Goal: Task Accomplishment & Management: Manage account settings

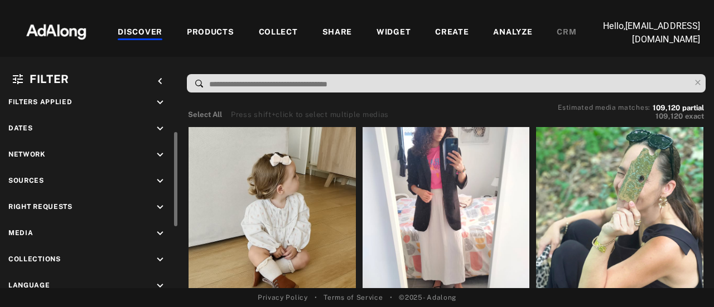
scroll to position [33, 0]
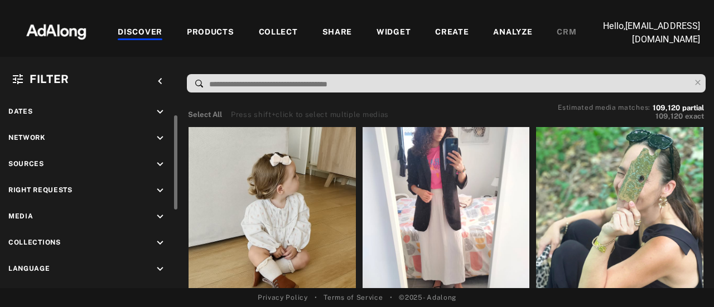
click at [46, 189] on span "Right Requests" at bounding box center [40, 190] width 64 height 8
click at [85, 189] on div "Right Requests keyboard_arrow_down" at bounding box center [89, 192] width 162 height 15
click at [163, 190] on icon "keyboard_arrow_down" at bounding box center [160, 191] width 12 height 12
click at [19, 218] on icon at bounding box center [20, 217] width 8 height 8
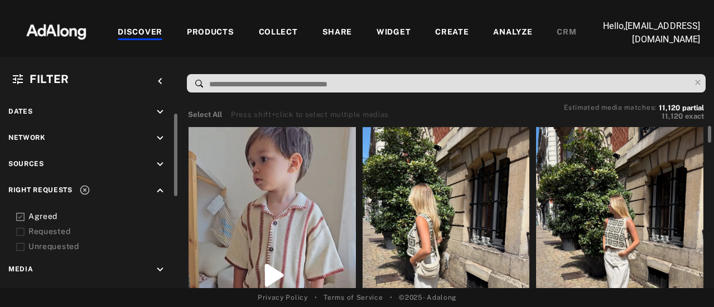
scroll to position [56, 0]
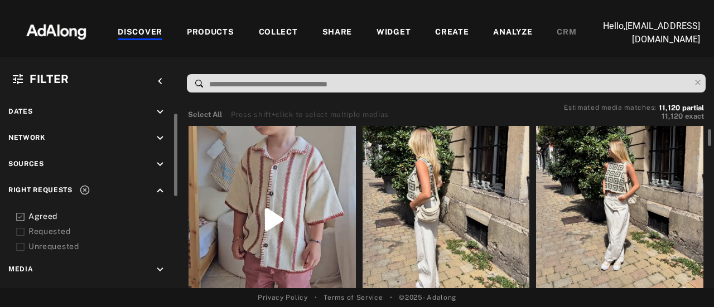
click at [592, 182] on div at bounding box center [619, 182] width 167 height 223
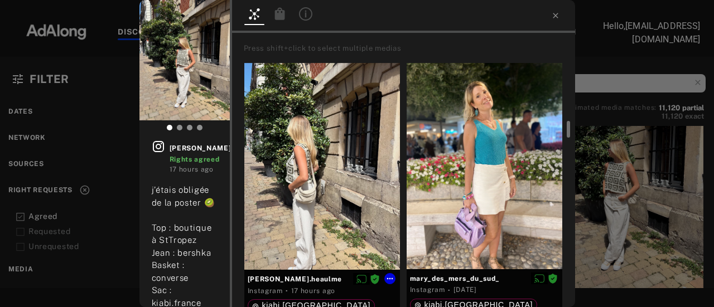
scroll to position [56, 0]
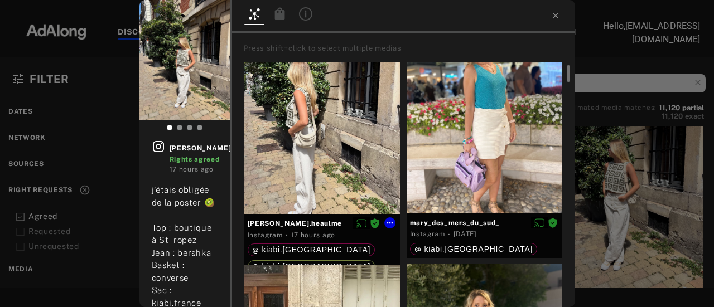
click at [299, 195] on div at bounding box center [322, 110] width 156 height 207
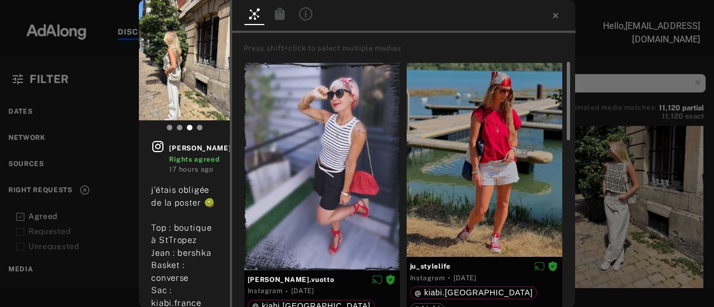
click at [554, 16] on div at bounding box center [357, 10] width 714 height 20
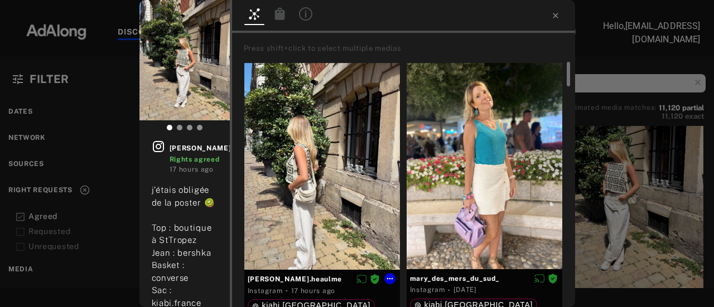
scroll to position [56, 0]
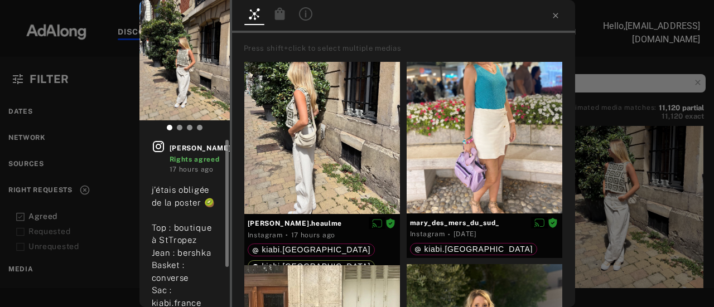
click at [206, 146] on span "[PERSON_NAME].heaulme" at bounding box center [216, 148] width 95 height 10
click at [205, 146] on span "[PERSON_NAME].heaulme" at bounding box center [216, 148] width 95 height 10
click at [556, 18] on div at bounding box center [357, 10] width 714 height 20
click at [554, 17] on div at bounding box center [357, 10] width 714 height 20
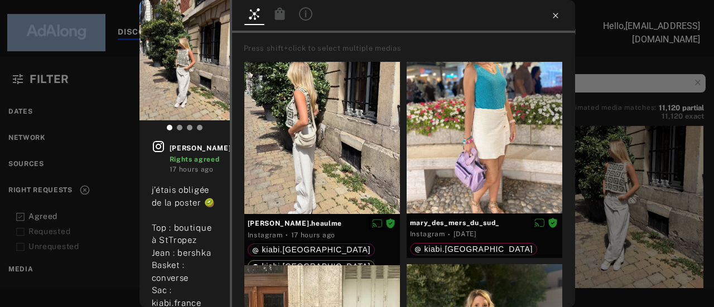
click at [554, 17] on div at bounding box center [357, 10] width 714 height 20
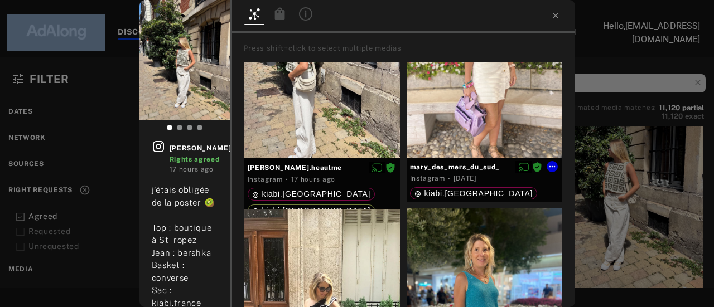
scroll to position [0, 0]
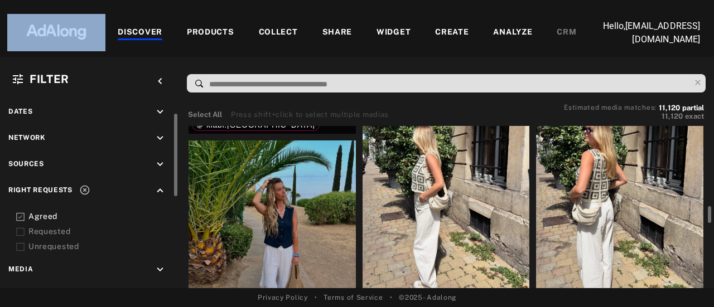
scroll to position [390, 0]
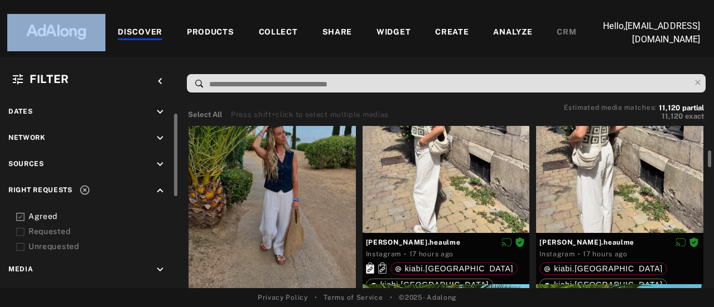
click at [266, 206] on div at bounding box center [271, 189] width 167 height 209
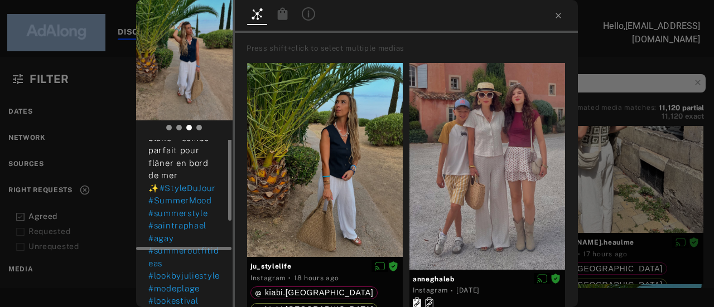
scroll to position [84, 0]
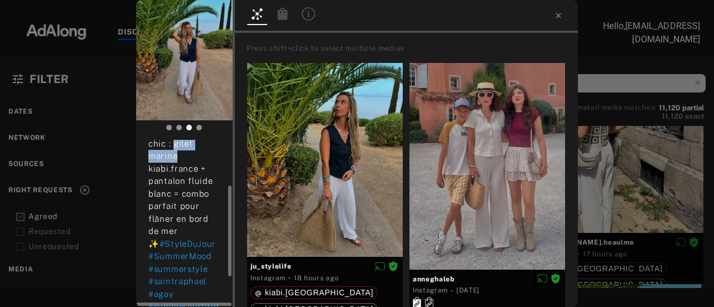
drag, startPoint x: 171, startPoint y: 143, endPoint x: 178, endPoint y: 152, distance: 11.5
click at [178, 152] on div "☀️ Summer vibes 🌴 Look léger & chic : gilet marine kiabi.france + pantalon flui…" at bounding box center [184, 232] width 72 height 264
copy span "ilet marine"
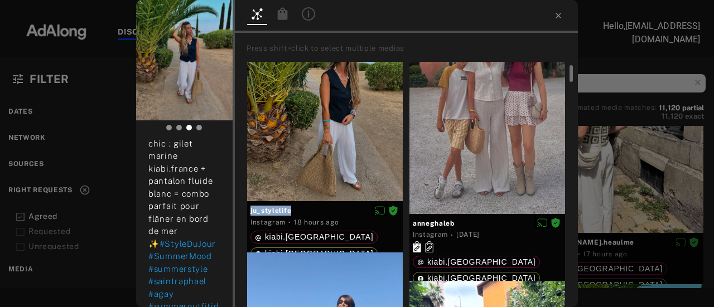
drag, startPoint x: 289, startPoint y: 208, endPoint x: 255, endPoint y: 206, distance: 34.6
click at [240, 208] on div "Press shift+click to select multiple medias ju_stylelife Instagram · 18 hours a…" at bounding box center [406, 170] width 343 height 274
copy div "ju_stylelife"
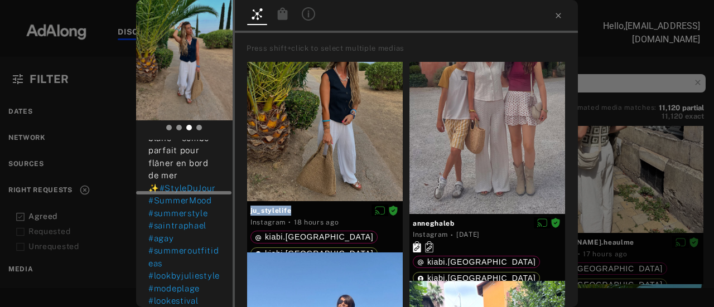
scroll to position [0, 0]
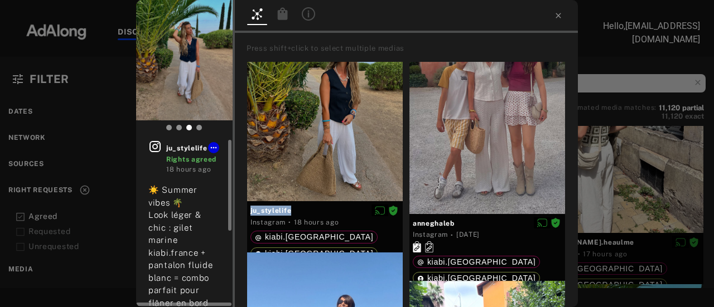
click at [156, 147] on icon at bounding box center [154, 146] width 13 height 13
copy div "ju_stylelife"
click at [333, 156] on div at bounding box center [325, 104] width 156 height 195
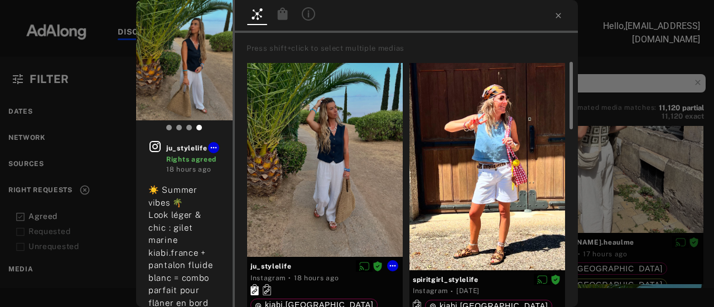
click at [323, 164] on div at bounding box center [325, 160] width 156 height 195
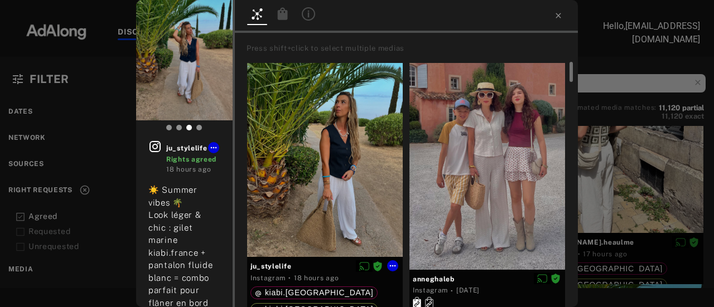
click at [321, 162] on div at bounding box center [325, 160] width 156 height 195
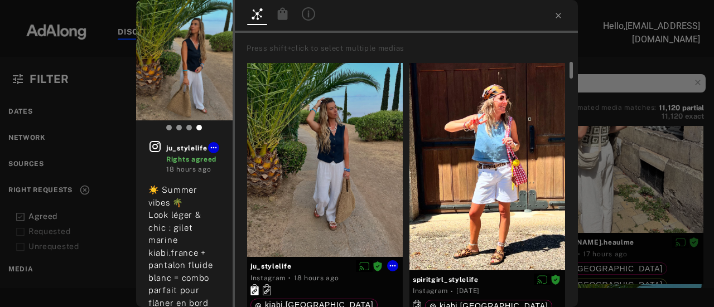
click at [321, 162] on div at bounding box center [325, 160] width 156 height 195
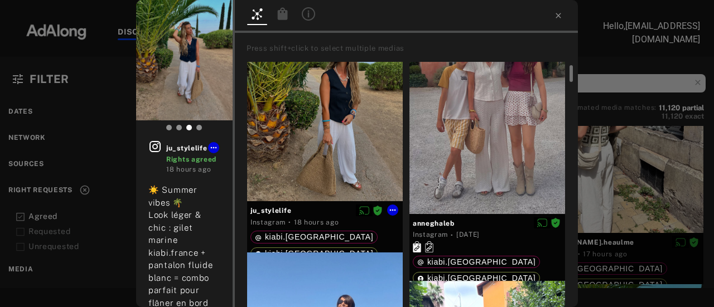
scroll to position [111, 0]
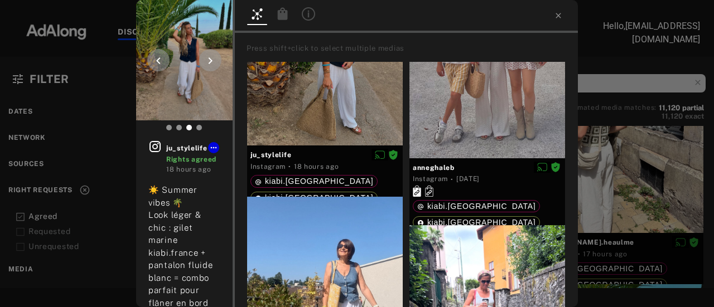
click at [190, 99] on img at bounding box center [184, 60] width 96 height 120
click at [210, 65] on icon at bounding box center [209, 60] width 13 height 13
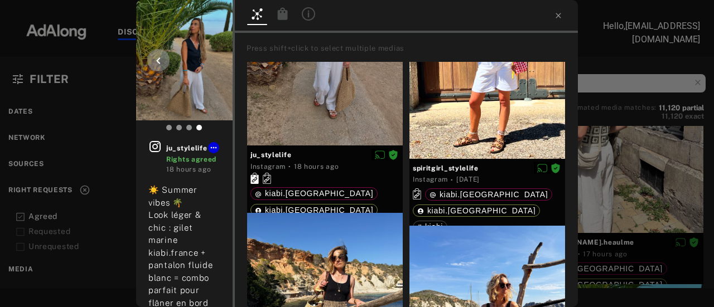
click at [163, 63] on icon at bounding box center [158, 60] width 13 height 13
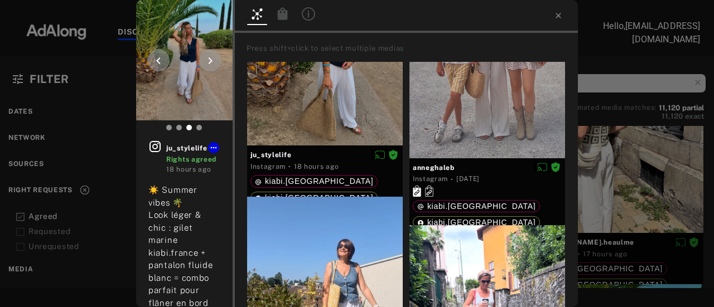
click at [159, 61] on icon at bounding box center [158, 60] width 13 height 13
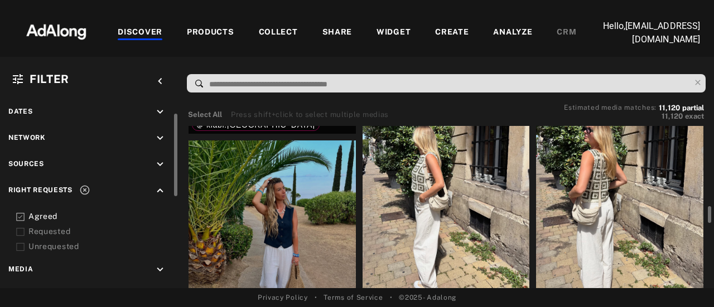
scroll to position [390, 0]
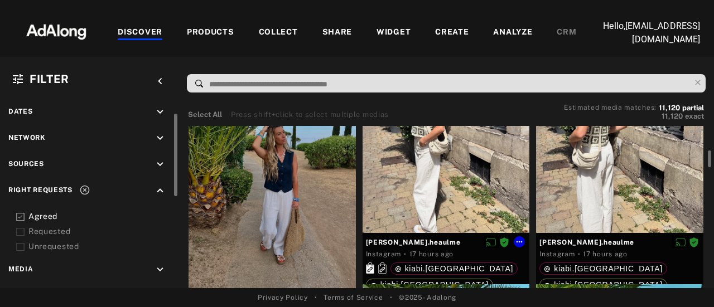
click at [407, 201] on div at bounding box center [445, 122] width 167 height 223
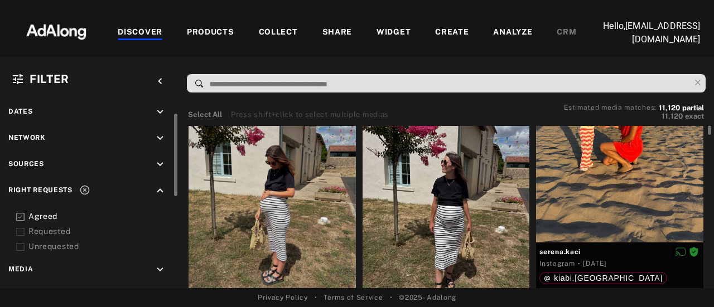
scroll to position [2341, 0]
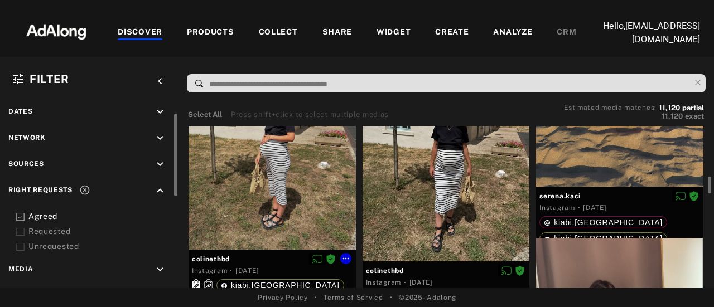
click at [229, 214] on div at bounding box center [271, 138] width 167 height 223
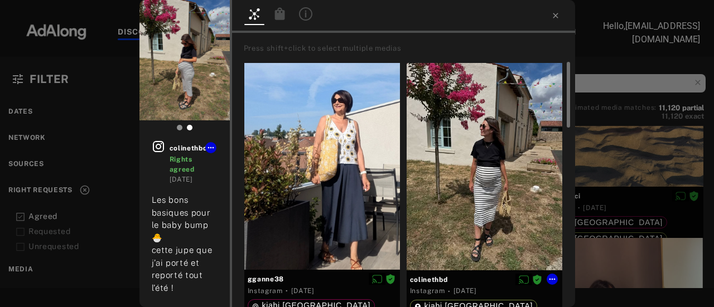
click at [492, 173] on div at bounding box center [484, 166] width 156 height 207
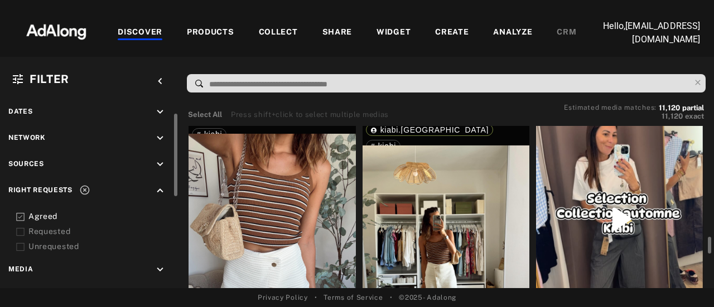
scroll to position [2564, 0]
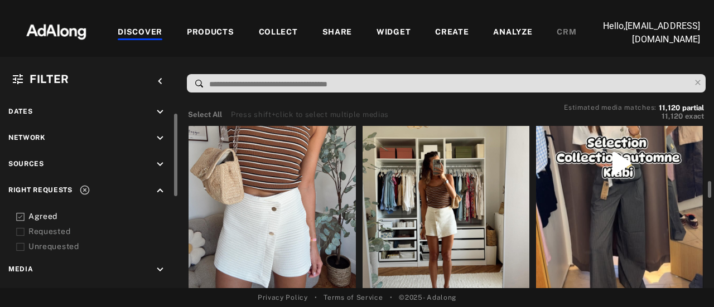
click at [268, 209] on div at bounding box center [271, 189] width 167 height 223
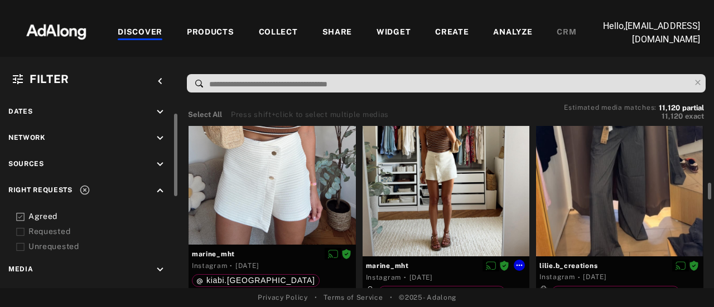
click at [418, 206] on div at bounding box center [445, 145] width 167 height 223
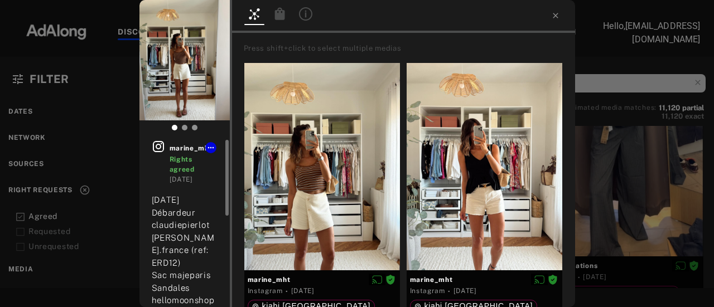
click at [156, 149] on icon at bounding box center [158, 146] width 13 height 13
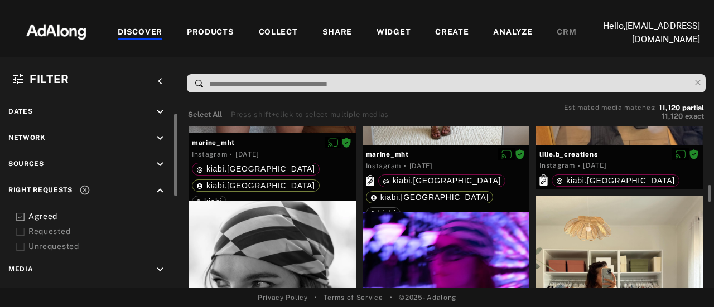
scroll to position [2620, 0]
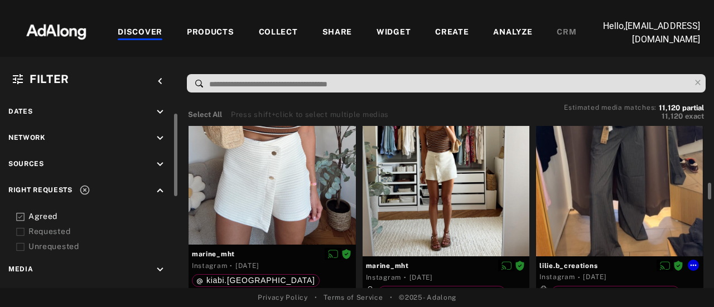
click at [597, 202] on div at bounding box center [619, 107] width 167 height 297
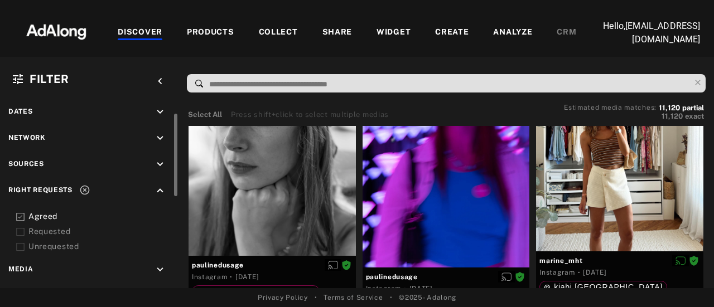
scroll to position [3066, 0]
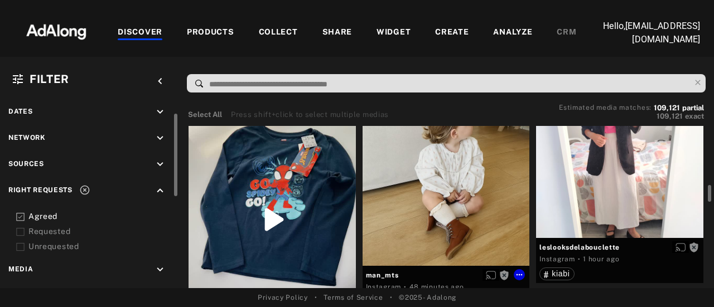
scroll to position [111, 0]
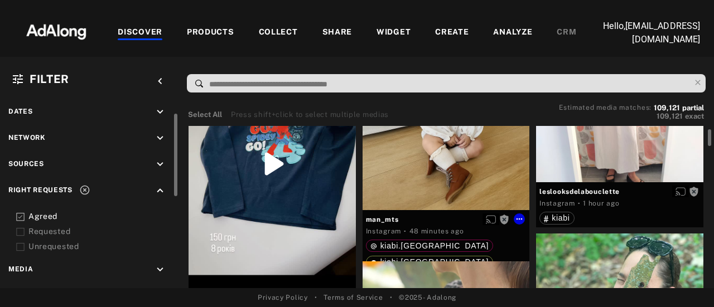
click at [423, 188] on div "Get rights" at bounding box center [445, 113] width 167 height 195
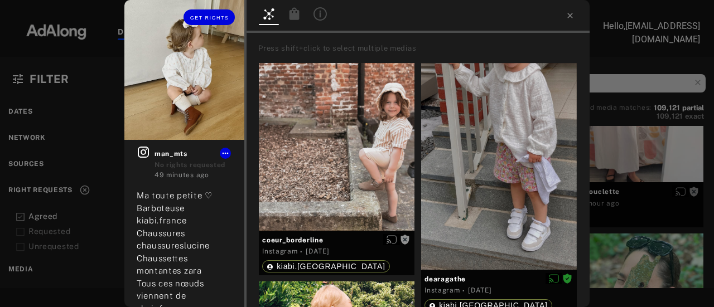
click at [173, 112] on img at bounding box center [184, 70] width 120 height 140
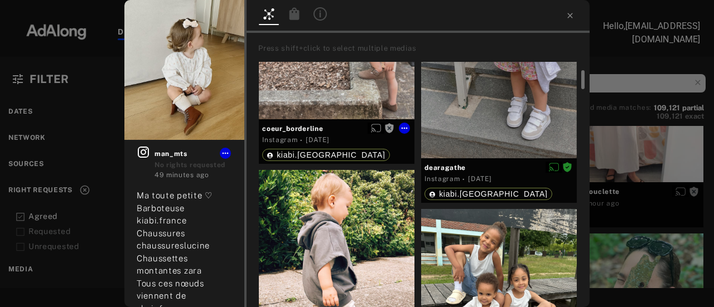
scroll to position [167, 0]
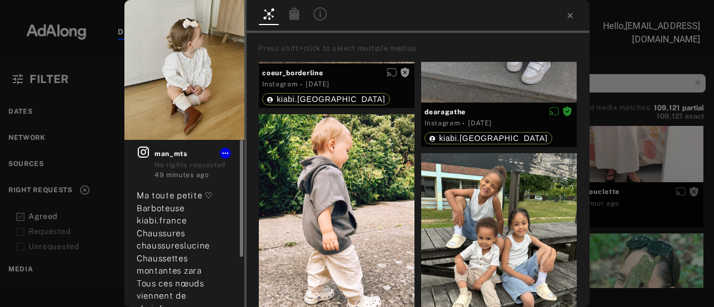
click at [143, 150] on icon at bounding box center [143, 152] width 11 height 11
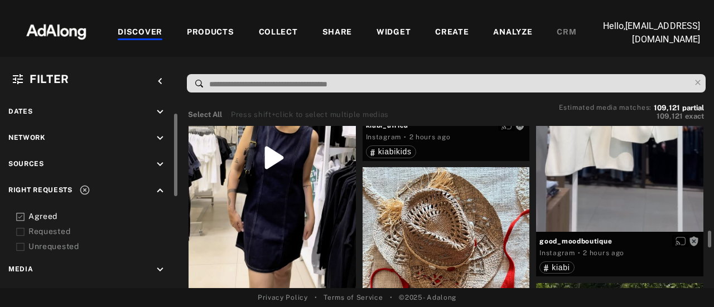
scroll to position [1561, 0]
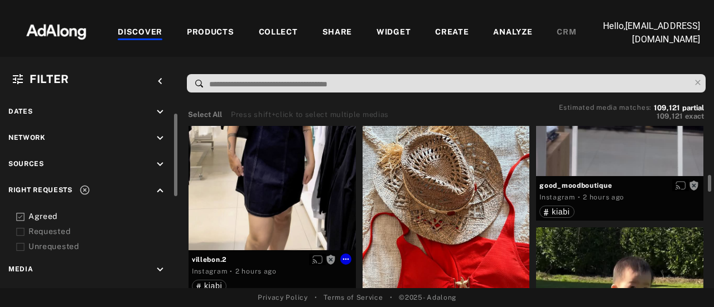
click at [232, 167] on div "Get rights" at bounding box center [271, 102] width 167 height 297
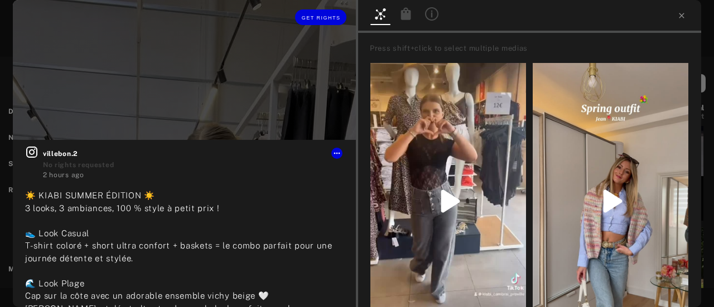
click at [59, 58] on div at bounding box center [184, 70] width 343 height 140
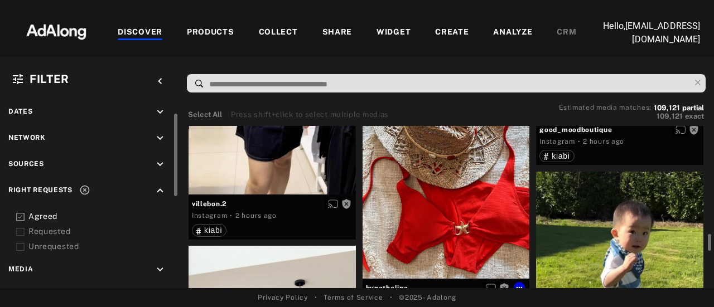
scroll to position [1672, 0]
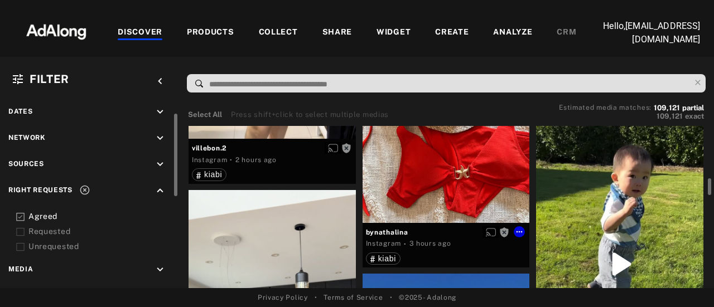
click at [425, 195] on div "Get rights" at bounding box center [445, 111] width 167 height 223
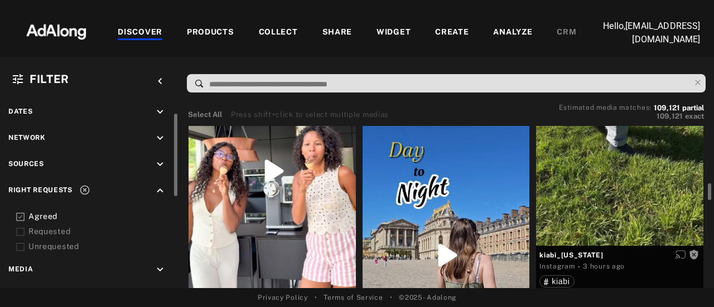
scroll to position [1895, 0]
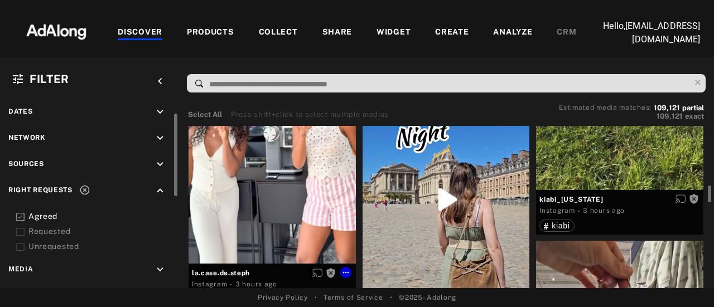
click at [256, 210] on div "Get rights" at bounding box center [271, 115] width 167 height 296
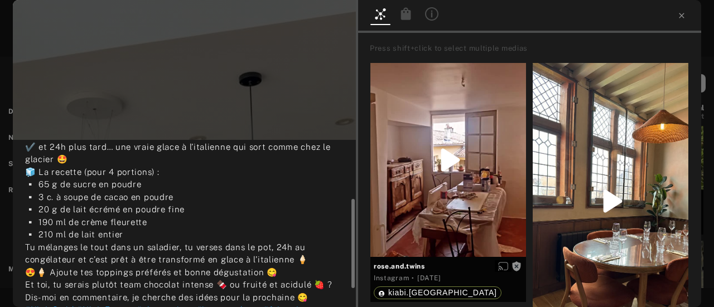
scroll to position [146, 0]
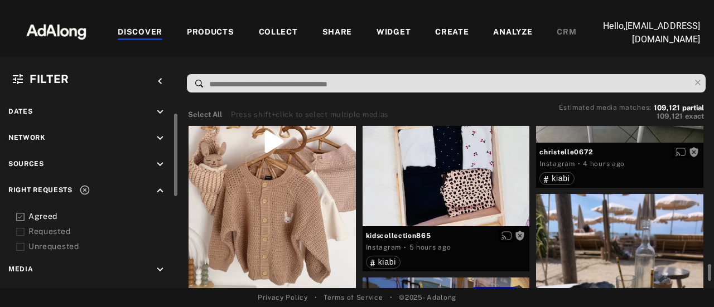
scroll to position [2620, 0]
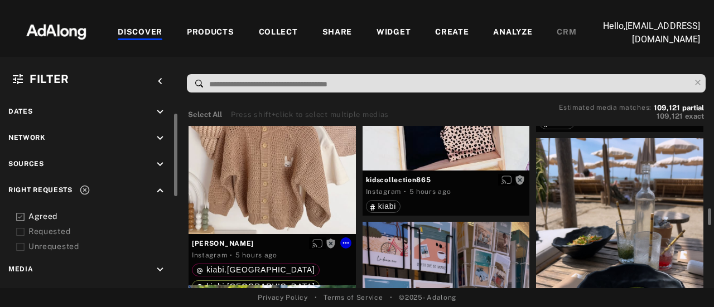
click at [280, 178] on div "Get rights" at bounding box center [271, 86] width 167 height 297
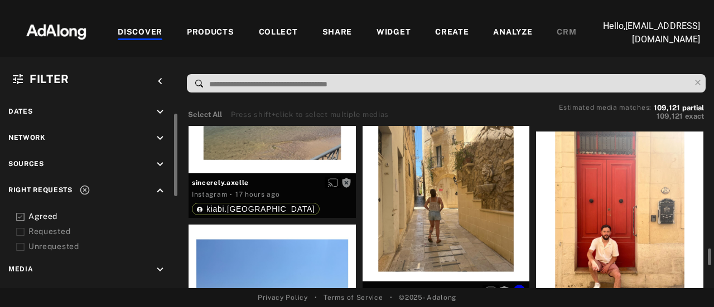
scroll to position [7303, 0]
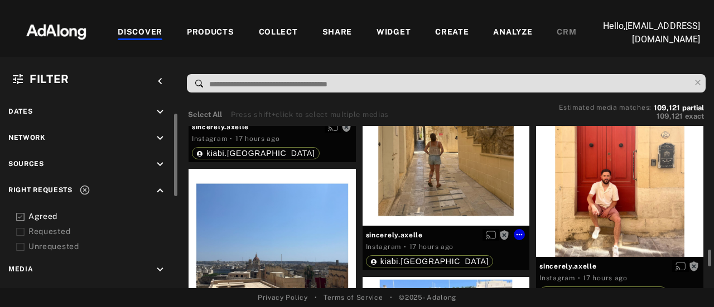
click at [425, 180] on div "Get rights" at bounding box center [445, 135] width 167 height 181
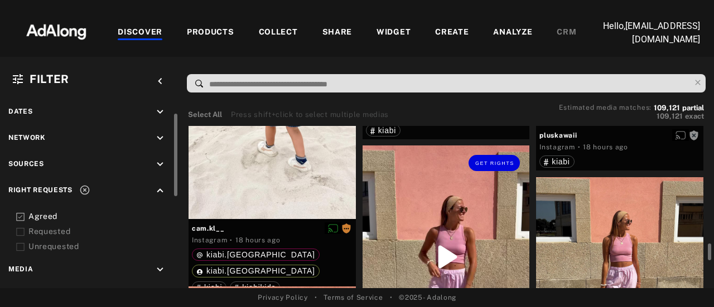
scroll to position [8697, 0]
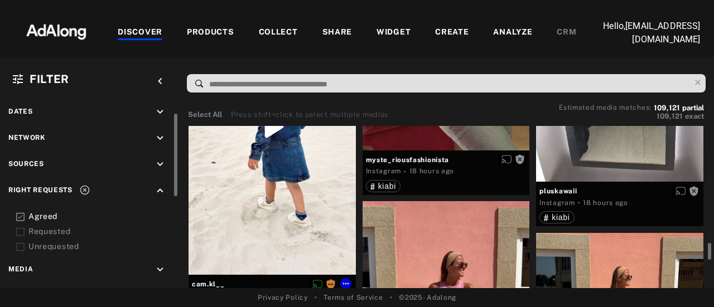
click at [316, 210] on div "Get rights" at bounding box center [271, 126] width 167 height 297
drag, startPoint x: 260, startPoint y: 175, endPoint x: 233, endPoint y: 153, distance: 34.8
click at [233, 153] on div "Get rights" at bounding box center [271, 126] width 167 height 297
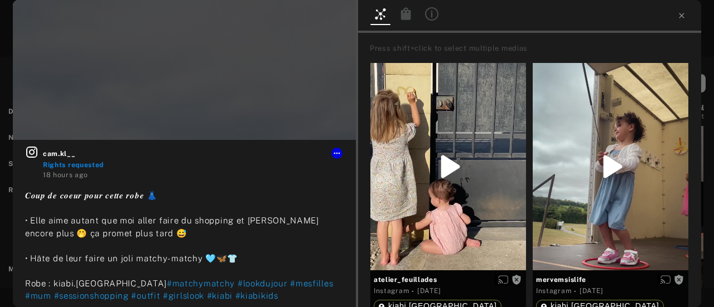
drag, startPoint x: 94, startPoint y: 94, endPoint x: 86, endPoint y: 81, distance: 14.5
click at [86, 81] on div at bounding box center [184, 70] width 343 height 140
click at [54, 150] on span "cam.kl__" at bounding box center [193, 154] width 300 height 10
drag, startPoint x: 87, startPoint y: 156, endPoint x: 63, endPoint y: 153, distance: 24.1
click at [63, 153] on span "cam.kl__" at bounding box center [193, 154] width 300 height 10
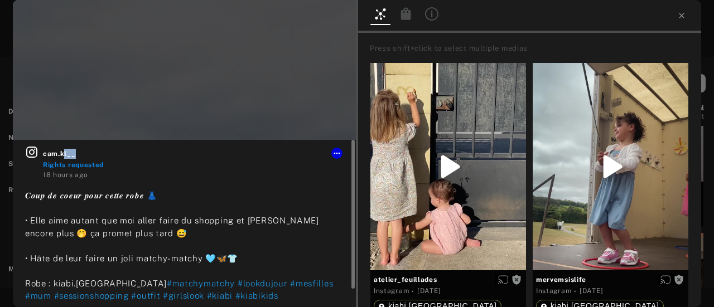
click at [88, 156] on span "cam.kl__" at bounding box center [193, 154] width 300 height 10
click at [333, 152] on icon at bounding box center [336, 153] width 9 height 9
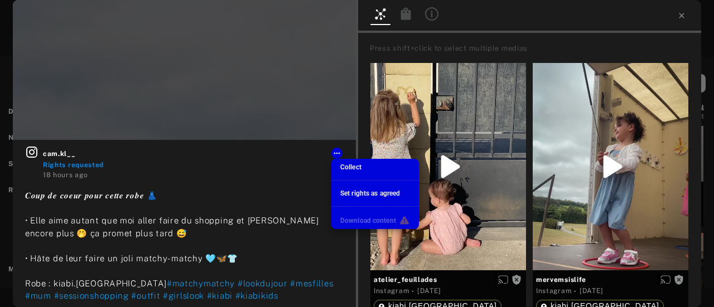
click at [369, 167] on li "Collect" at bounding box center [375, 167] width 88 height 17
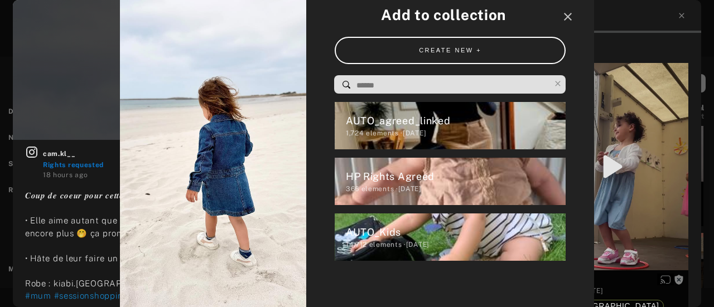
click at [570, 16] on div at bounding box center [357, 10] width 714 height 20
click at [566, 18] on div at bounding box center [357, 10] width 714 height 20
click at [563, 18] on div at bounding box center [357, 10] width 714 height 20
click at [569, 17] on div at bounding box center [357, 10] width 714 height 20
click at [569, 16] on div at bounding box center [357, 10] width 714 height 20
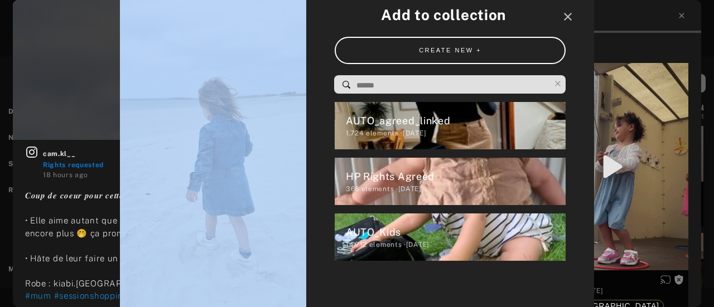
click at [569, 15] on div at bounding box center [357, 10] width 714 height 20
click at [563, 15] on div at bounding box center [357, 10] width 714 height 20
click at [561, 15] on div at bounding box center [357, 10] width 714 height 20
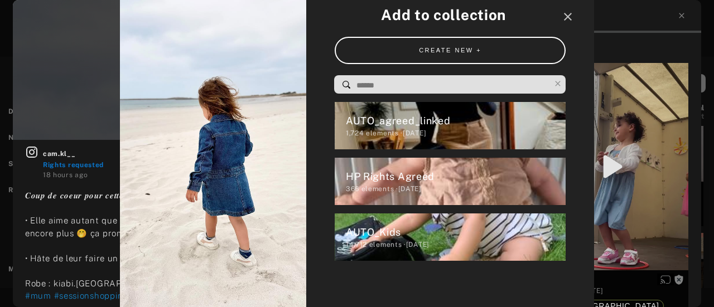
click at [259, 55] on img at bounding box center [213, 153] width 186 height 331
drag, startPoint x: 555, startPoint y: 13, endPoint x: 196, endPoint y: 13, distance: 358.5
click at [554, 13] on div at bounding box center [357, 10] width 714 height 20
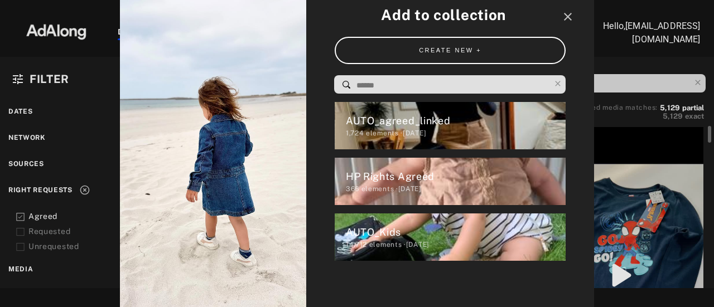
click at [143, 146] on img at bounding box center [213, 153] width 186 height 331
click at [564, 15] on div at bounding box center [357, 10] width 714 height 20
click at [566, 17] on div at bounding box center [357, 10] width 714 height 20
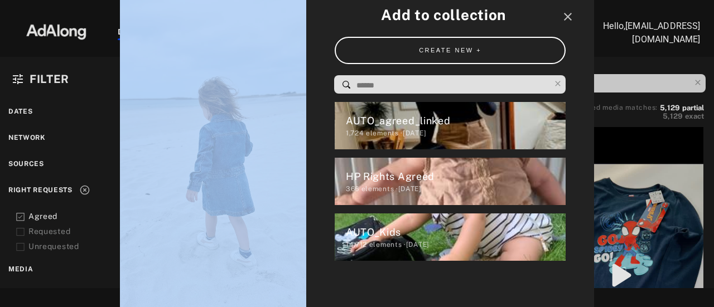
click at [566, 17] on div at bounding box center [357, 10] width 714 height 20
drag, startPoint x: 213, startPoint y: 129, endPoint x: 195, endPoint y: 188, distance: 61.2
click at [195, 188] on img at bounding box center [213, 153] width 186 height 331
drag, startPoint x: 186, startPoint y: 174, endPoint x: 158, endPoint y: 174, distance: 27.3
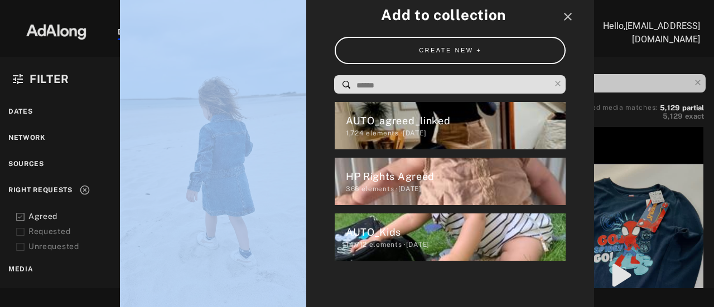
click at [185, 174] on img at bounding box center [213, 153] width 186 height 331
click at [569, 12] on div at bounding box center [357, 10] width 714 height 20
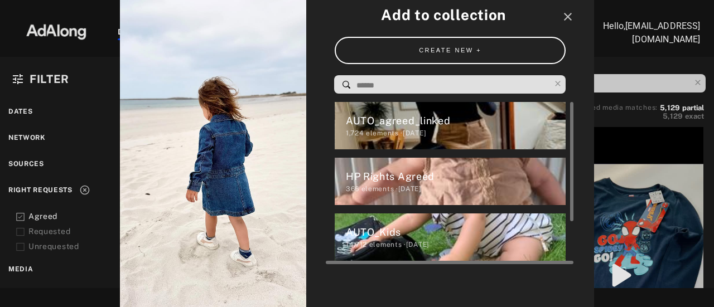
click at [411, 122] on div "AUTO_agreed_linked" at bounding box center [456, 120] width 220 height 15
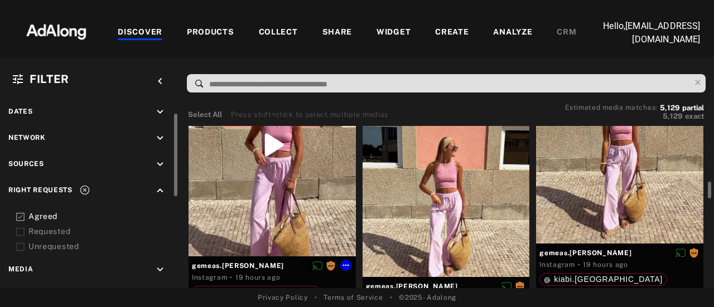
scroll to position [9923, 0]
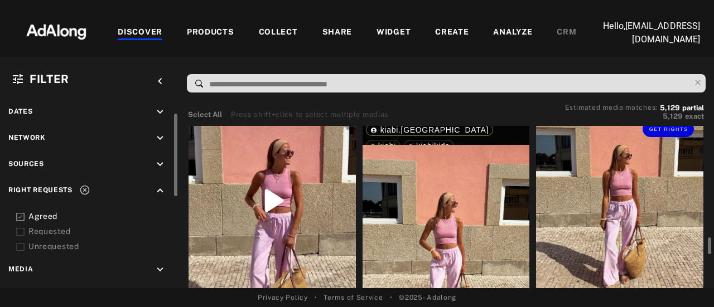
click at [603, 201] on div "Get rights" at bounding box center [619, 205] width 167 height 188
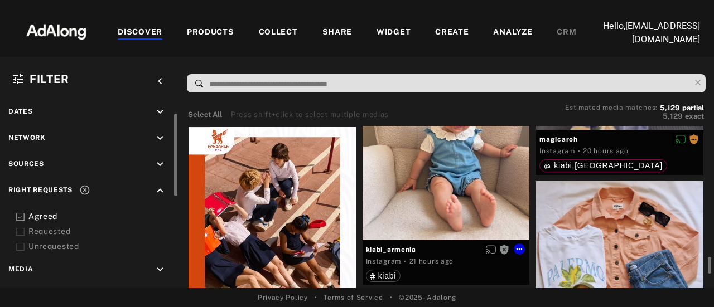
scroll to position [11596, 0]
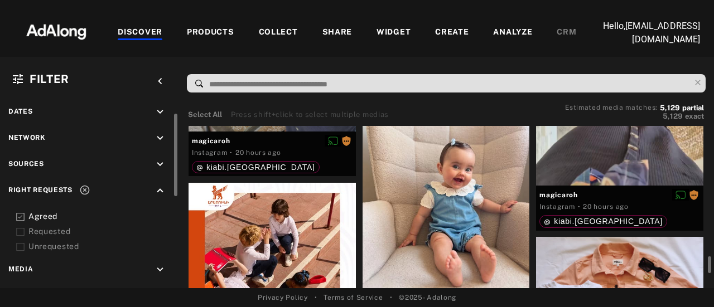
click at [430, 208] on div "Get rights" at bounding box center [445, 192] width 167 height 209
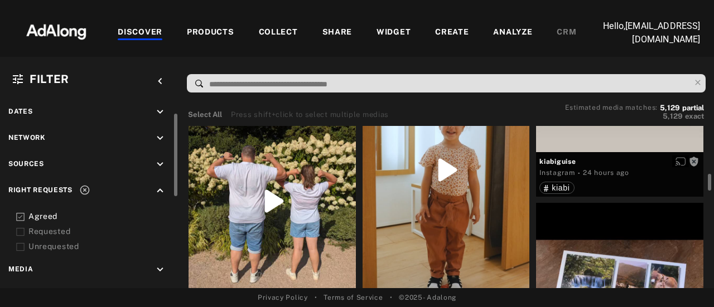
scroll to position [12488, 0]
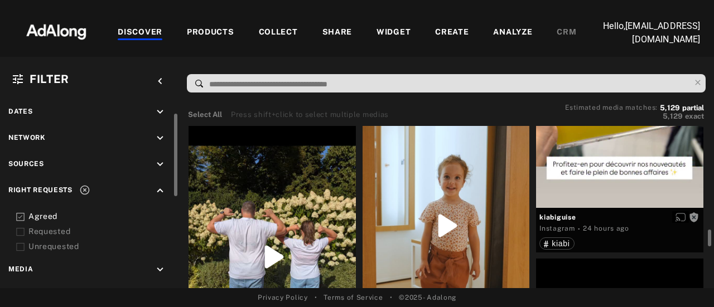
click at [440, 231] on div "Get rights" at bounding box center [445, 225] width 167 height 297
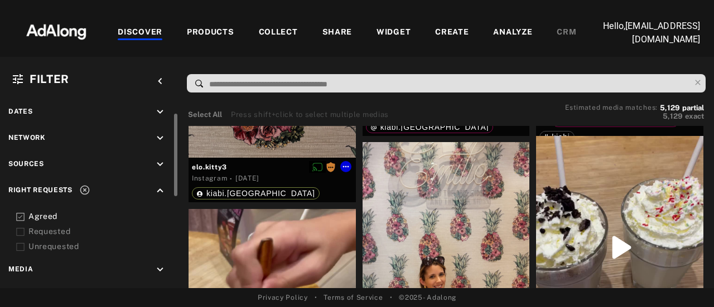
scroll to position [21296, 0]
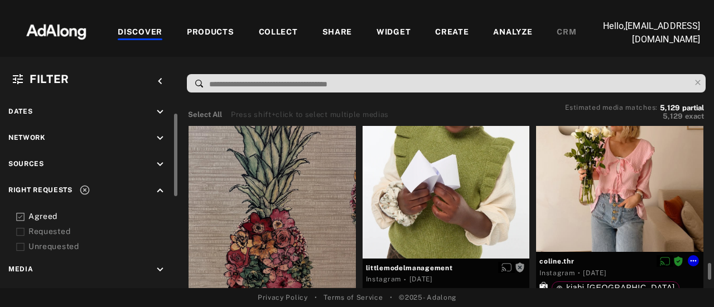
click at [559, 239] on div at bounding box center [619, 146] width 167 height 214
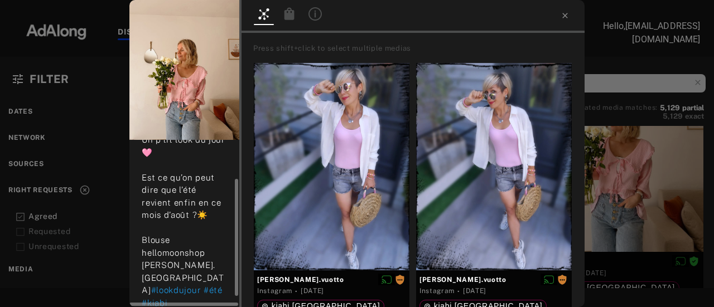
scroll to position [70, 0]
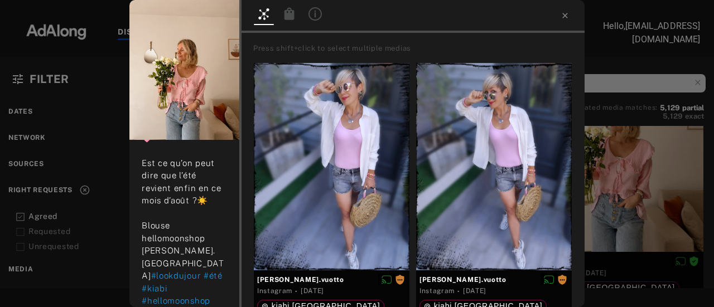
click at [173, 113] on img at bounding box center [184, 70] width 110 height 140
click at [158, 112] on img at bounding box center [184, 70] width 110 height 140
click at [158, 111] on img at bounding box center [184, 70] width 110 height 140
click at [187, 80] on img at bounding box center [184, 70] width 110 height 140
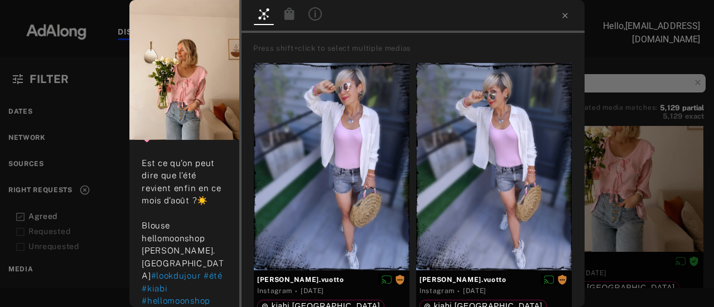
click at [187, 79] on img at bounding box center [184, 70] width 110 height 140
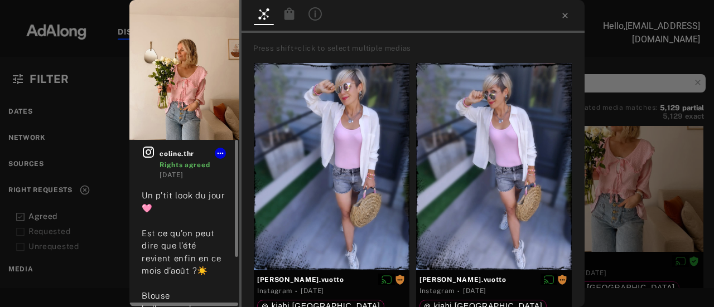
click at [149, 148] on icon at bounding box center [148, 152] width 13 height 13
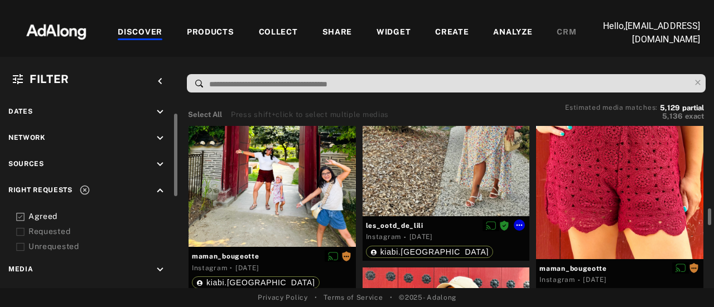
scroll to position [27317, 0]
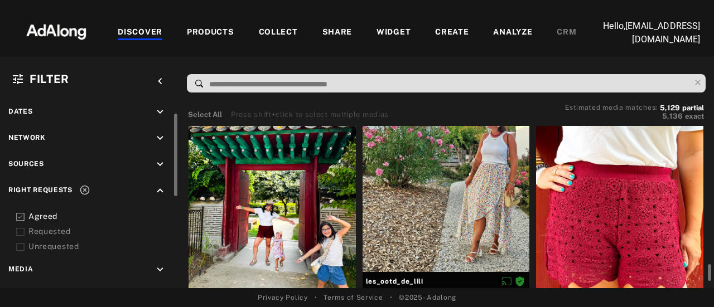
click at [615, 185] on div "Get rights" at bounding box center [619, 204] width 167 height 222
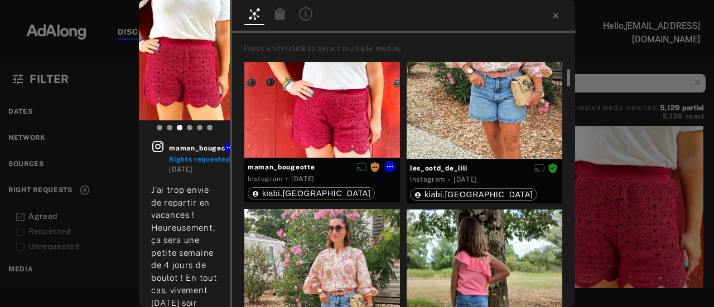
scroll to position [56, 0]
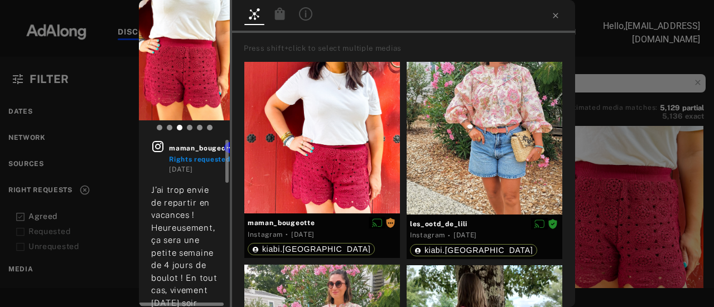
click at [153, 148] on icon at bounding box center [157, 146] width 11 height 11
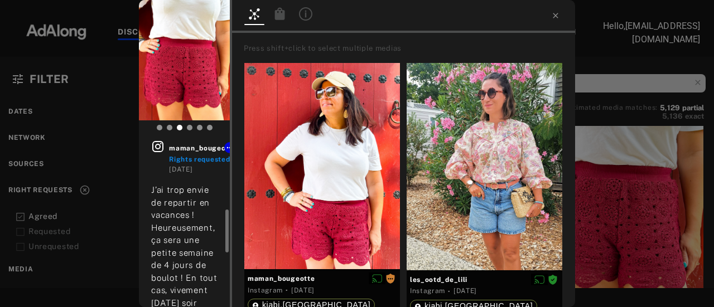
scroll to position [167, 0]
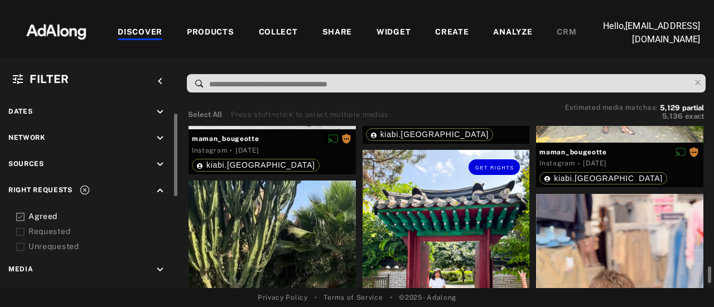
scroll to position [27874, 0]
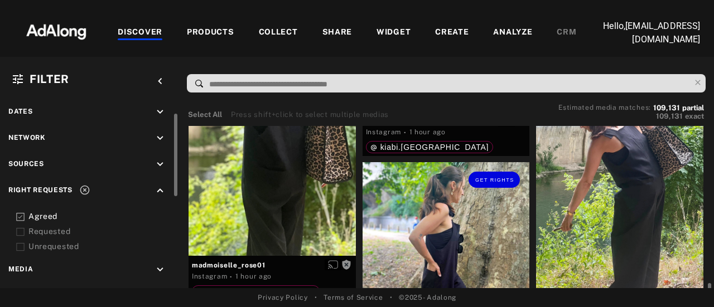
scroll to position [1505, 0]
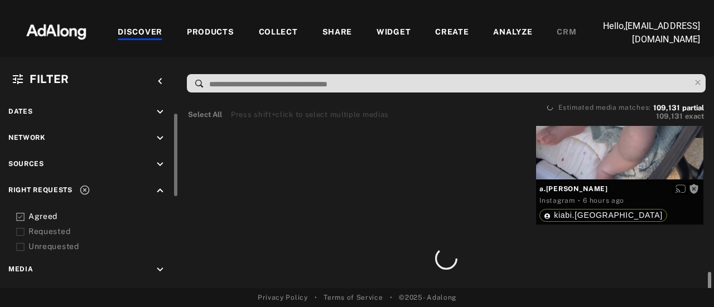
drag, startPoint x: 710, startPoint y: 178, endPoint x: 713, endPoint y: 321, distance: 142.7
click at [713, 307] on html "Add to collection close CREATE NEW + AUTO_agreed_linked 1,732 elements · [DATE]…" at bounding box center [357, 153] width 714 height 307
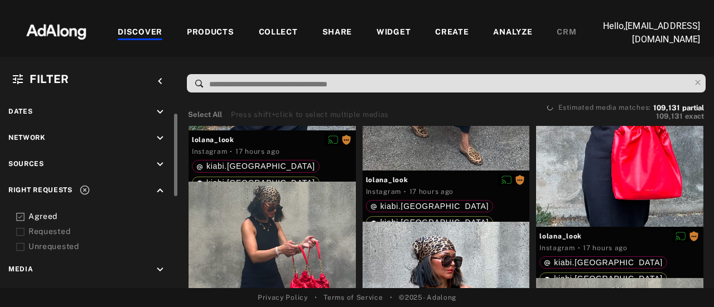
scroll to position [8526, 0]
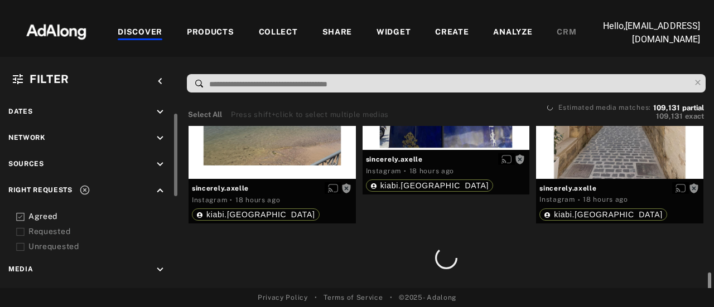
drag, startPoint x: 709, startPoint y: 211, endPoint x: 713, endPoint y: 314, distance: 103.2
click at [713, 307] on html "Add to collection close CREATE NEW + AUTO_agreed_linked 1,732 elements · [DATE]…" at bounding box center [357, 153] width 714 height 307
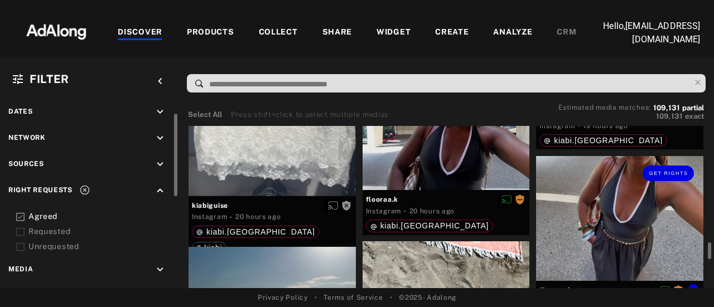
scroll to position [10143, 0]
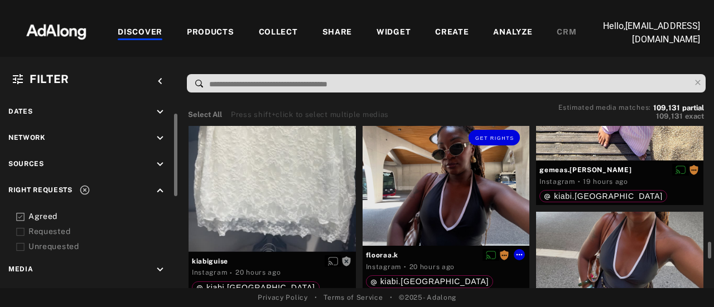
click at [442, 230] on div "Get rights" at bounding box center [445, 182] width 167 height 125
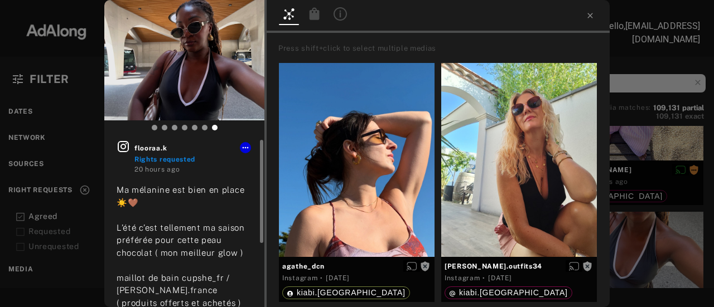
scroll to position [56, 0]
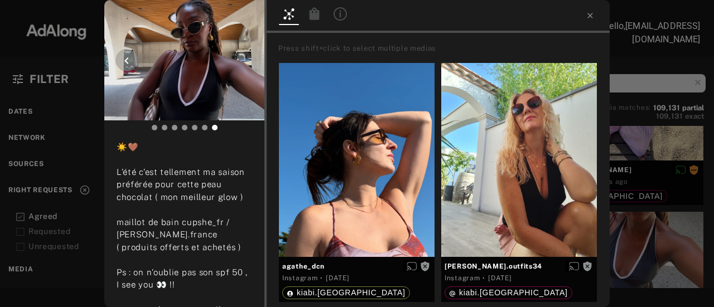
click at [192, 96] on img at bounding box center [184, 60] width 160 height 120
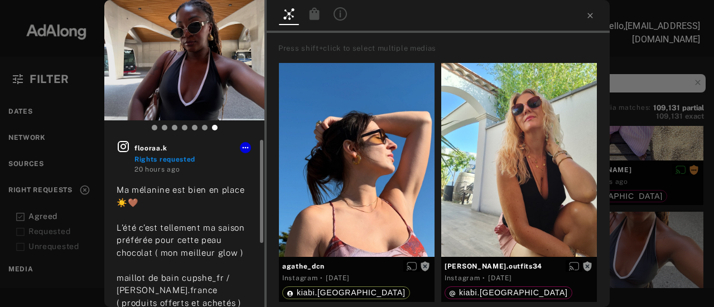
click at [122, 149] on icon at bounding box center [123, 146] width 11 height 11
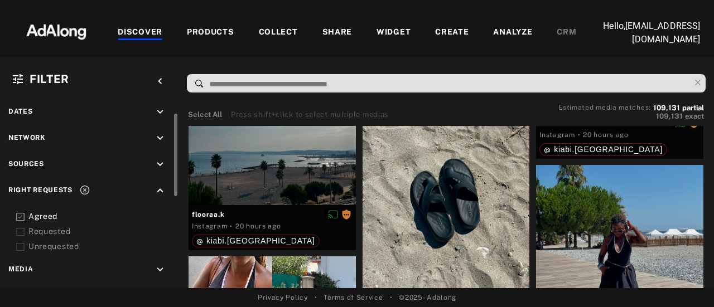
scroll to position [10477, 0]
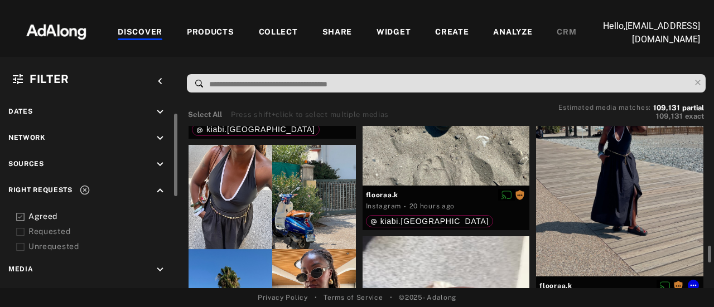
click at [596, 211] on div "Get rights" at bounding box center [619, 165] width 167 height 223
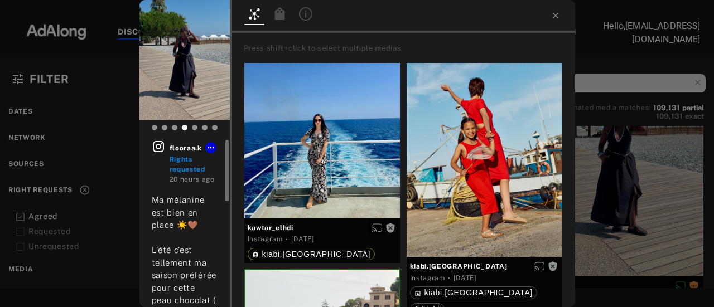
click at [169, 148] on span "flooraa.k" at bounding box center [193, 148] width 48 height 10
click at [156, 146] on icon at bounding box center [158, 146] width 11 height 11
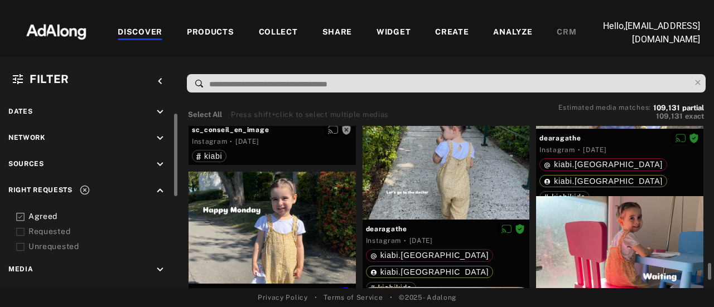
scroll to position [24749, 0]
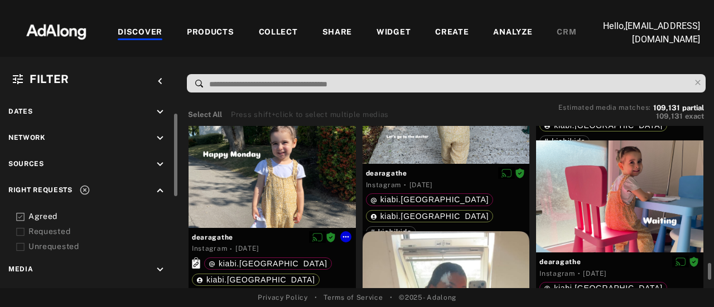
click at [265, 202] on div at bounding box center [271, 172] width 167 height 112
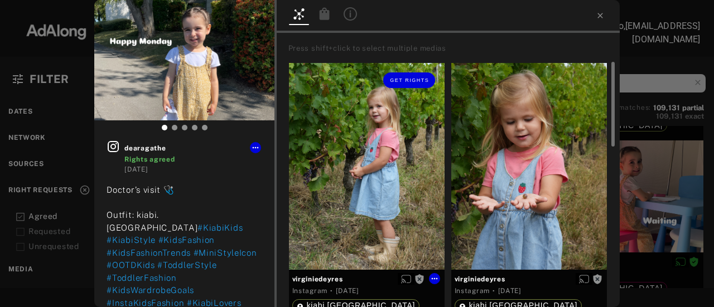
click at [380, 208] on div "Get rights" at bounding box center [367, 166] width 156 height 207
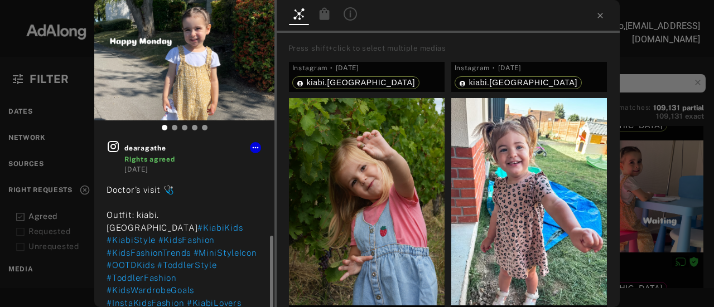
scroll to position [65, 0]
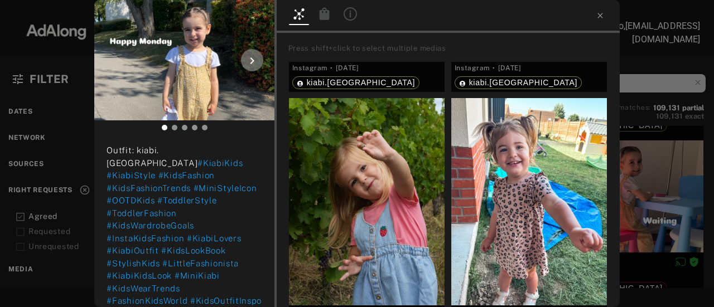
click at [249, 57] on icon at bounding box center [251, 60] width 13 height 13
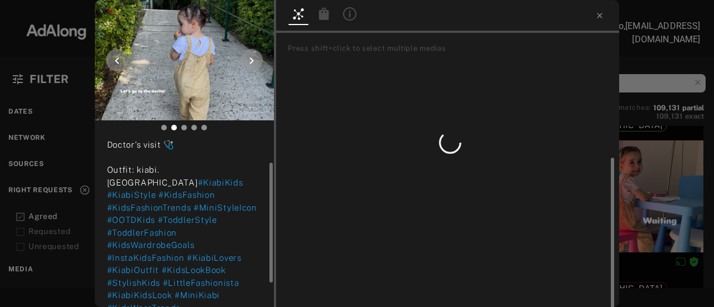
scroll to position [40, 0]
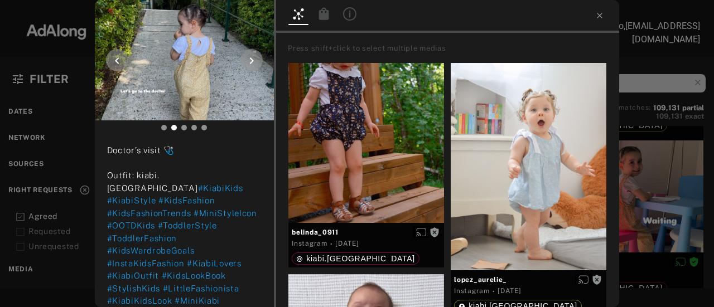
click at [253, 63] on icon at bounding box center [251, 60] width 13 height 13
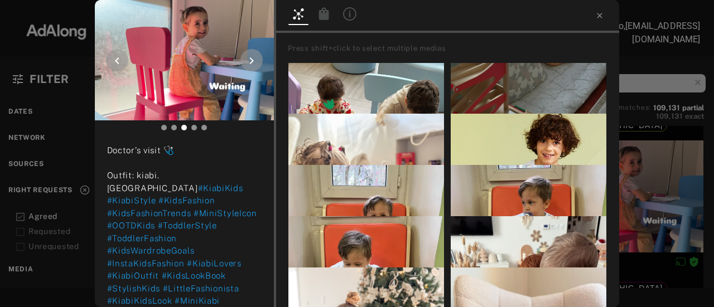
click at [251, 64] on icon at bounding box center [252, 60] width 4 height 7
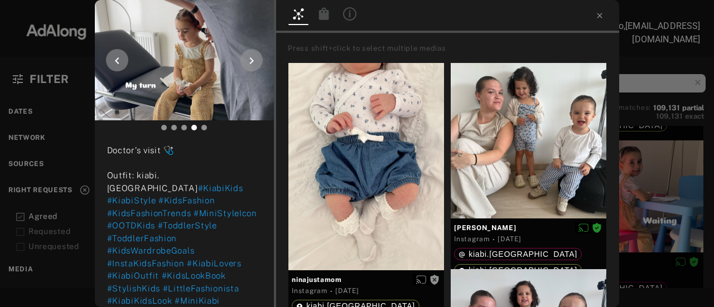
click at [253, 64] on icon at bounding box center [251, 60] width 13 height 13
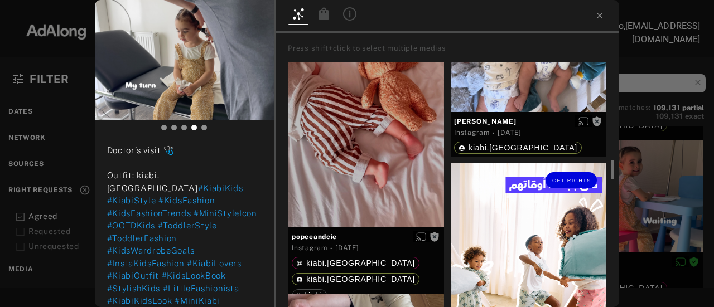
scroll to position [1059, 0]
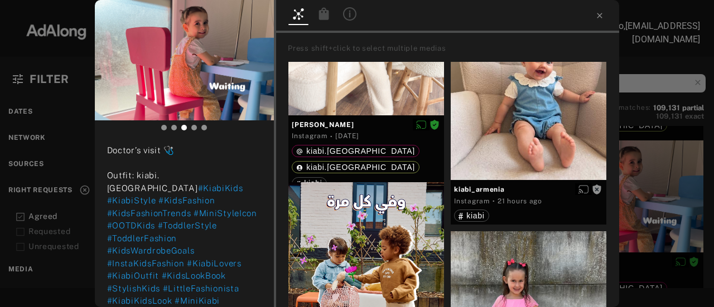
scroll to position [313, 0]
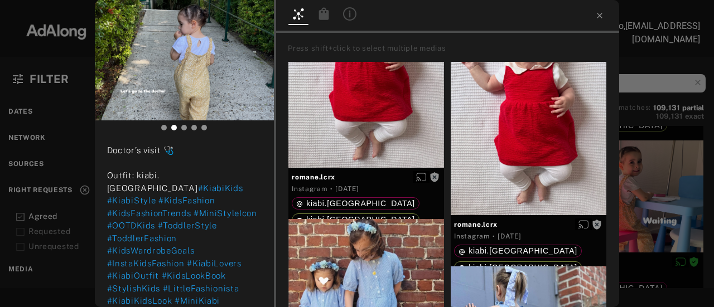
scroll to position [266, 0]
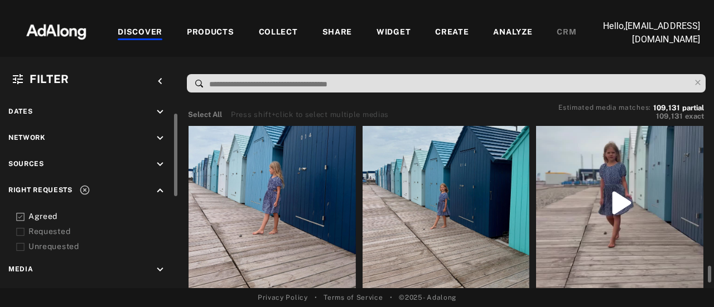
scroll to position [25306, 0]
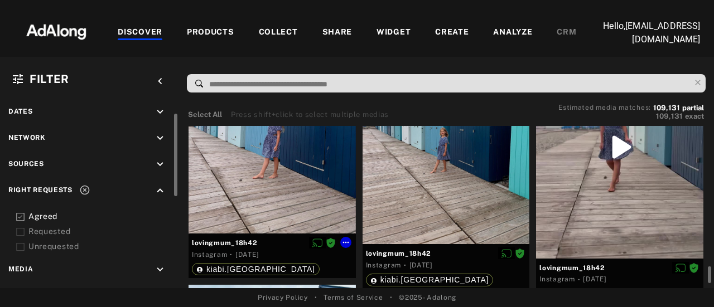
click at [230, 188] on div at bounding box center [271, 122] width 167 height 222
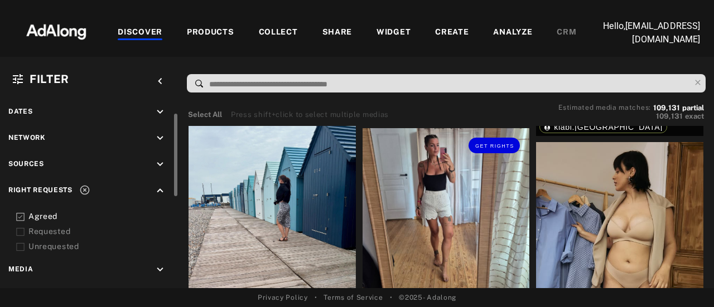
scroll to position [25529, 0]
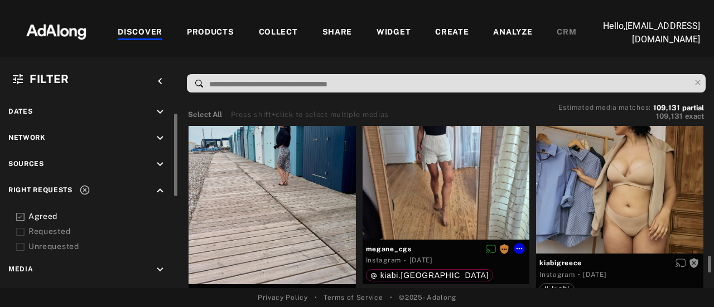
click at [401, 212] on div "Get rights" at bounding box center [445, 155] width 167 height 167
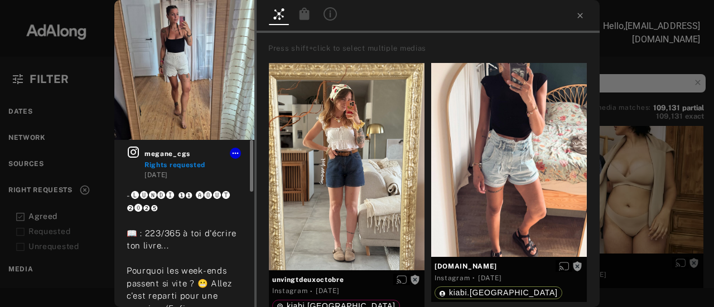
click at [134, 154] on icon at bounding box center [133, 152] width 11 height 11
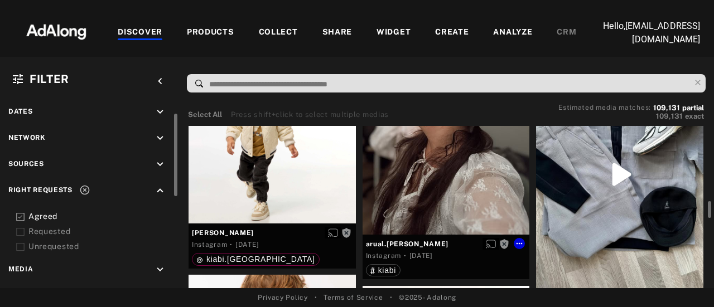
scroll to position [25752, 0]
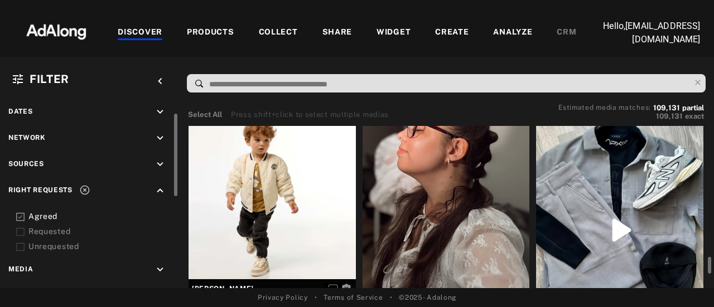
click at [431, 203] on div "Get rights" at bounding box center [445, 178] width 167 height 223
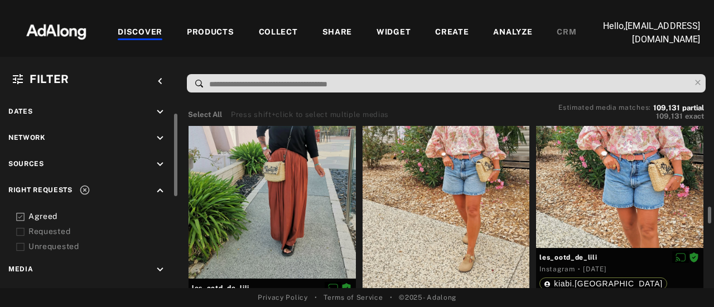
scroll to position [26811, 0]
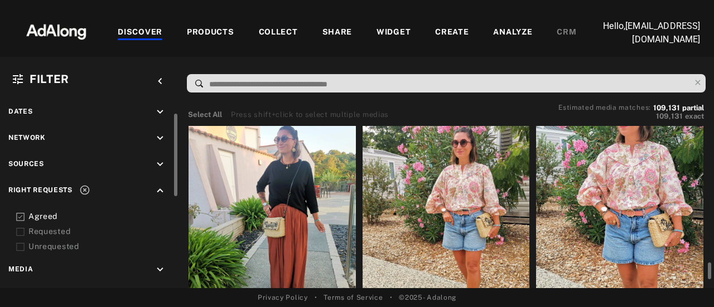
click at [452, 182] on div at bounding box center [445, 233] width 167 height 223
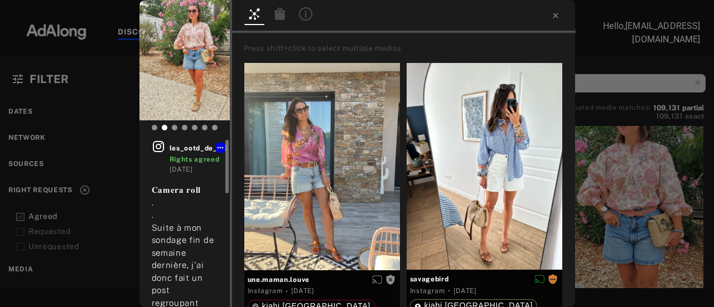
click at [159, 148] on icon at bounding box center [158, 146] width 11 height 11
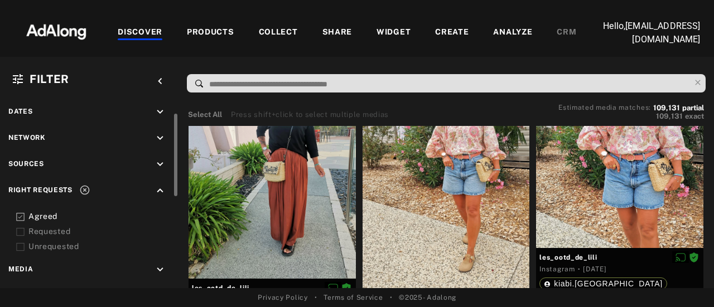
scroll to position [26923, 0]
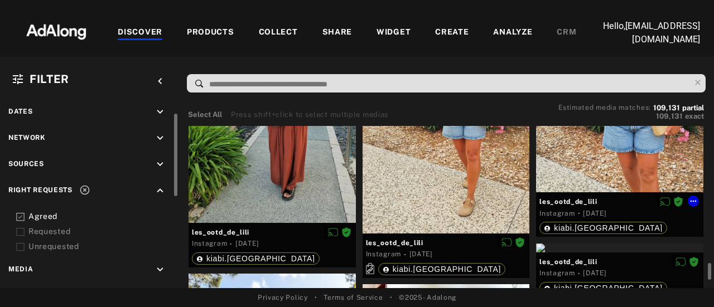
click at [584, 149] on div at bounding box center [619, 80] width 167 height 223
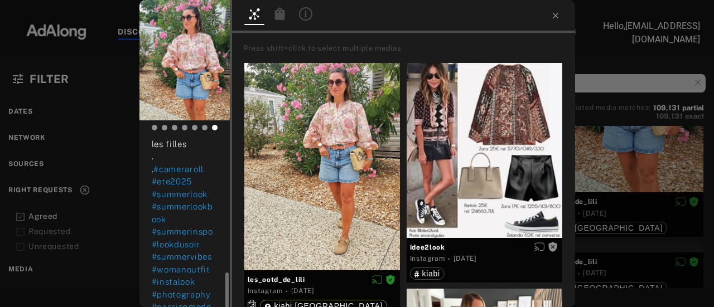
scroll to position [353, 0]
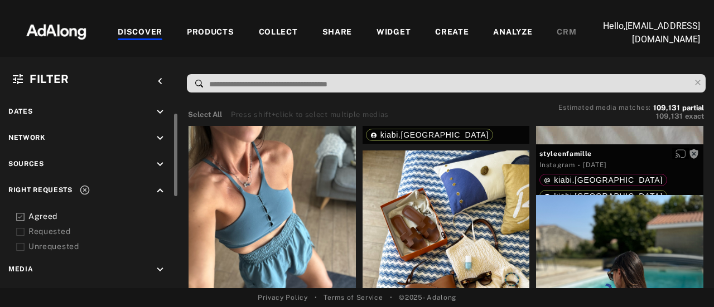
scroll to position [30993, 0]
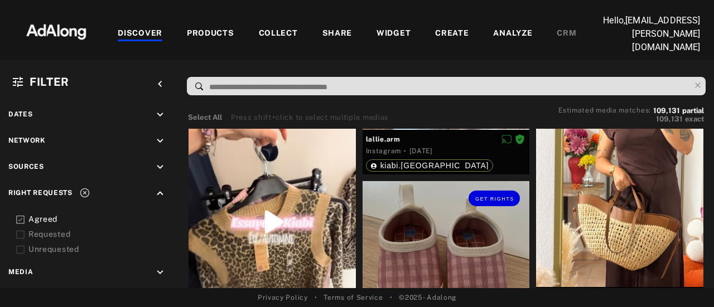
scroll to position [32944, 0]
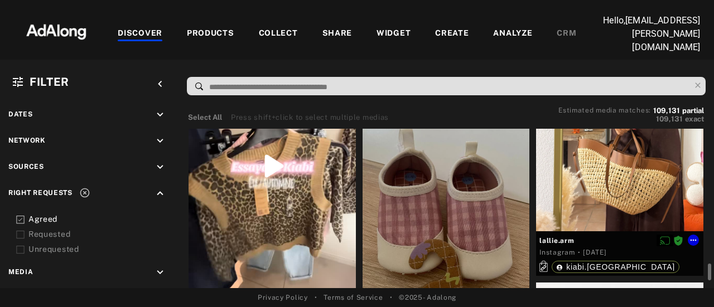
click at [594, 156] on div at bounding box center [619, 119] width 167 height 223
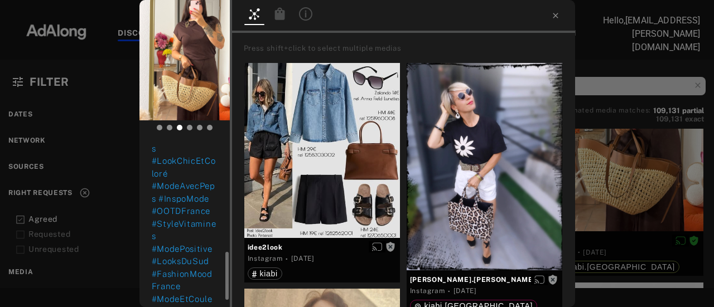
scroll to position [414, 0]
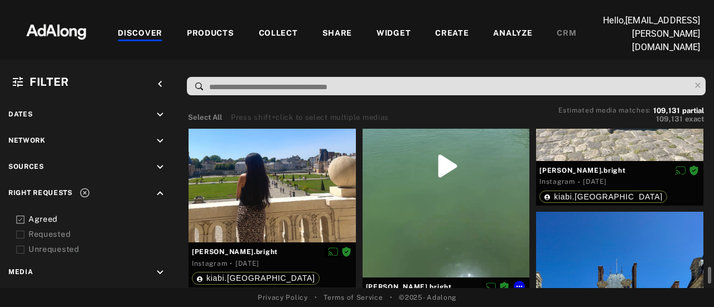
scroll to position [33892, 0]
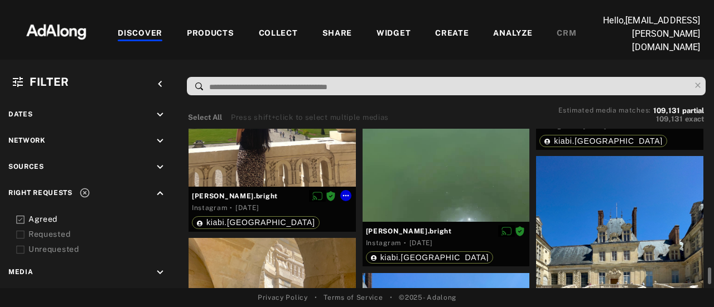
click at [281, 158] on div at bounding box center [271, 75] width 167 height 221
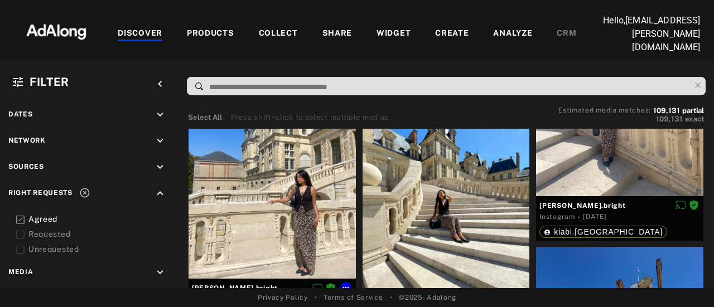
scroll to position [34951, 0]
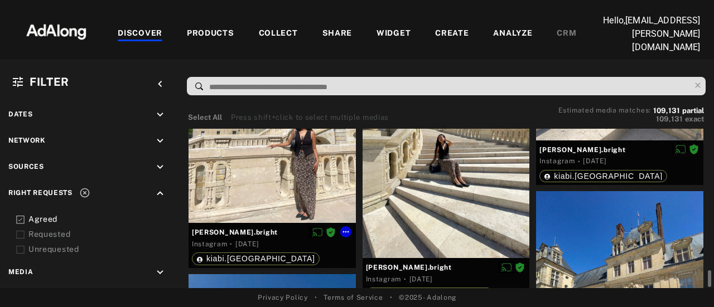
click at [290, 178] on div at bounding box center [271, 112] width 167 height 223
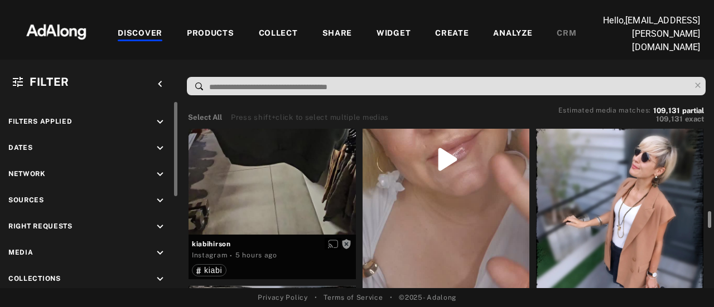
scroll to position [2915, 0]
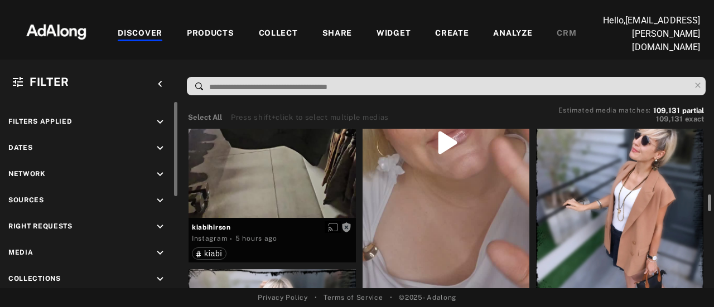
click at [156, 226] on icon "keyboard_arrow_down" at bounding box center [160, 227] width 12 height 12
click at [20, 251] on icon at bounding box center [20, 253] width 8 height 8
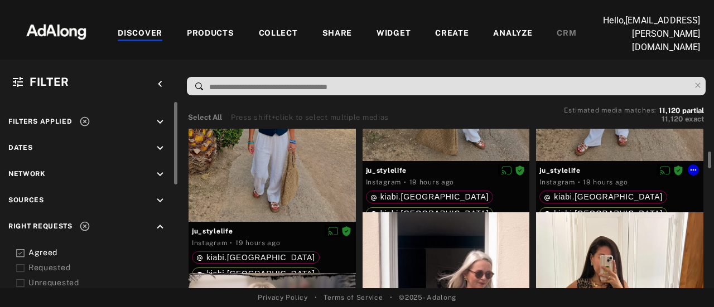
scroll to position [1059, 0]
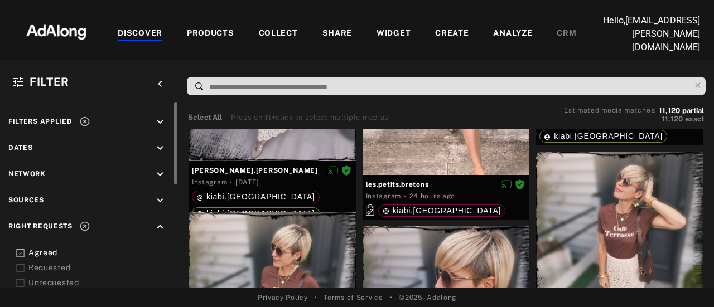
click at [39, 77] on span "Filter" at bounding box center [50, 81] width 40 height 13
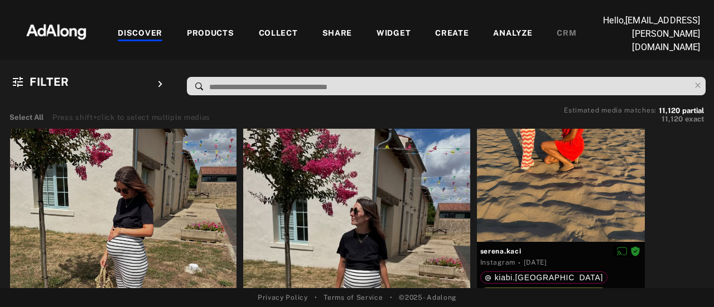
scroll to position [3062, 0]
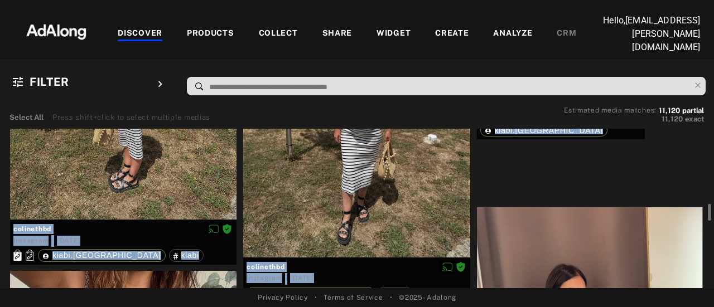
drag, startPoint x: 711, startPoint y: 202, endPoint x: 713, endPoint y: 249, distance: 46.9
click at [713, 249] on div "Select All Press shift+click to select multiple medias Estimated media matches:…" at bounding box center [357, 195] width 714 height 186
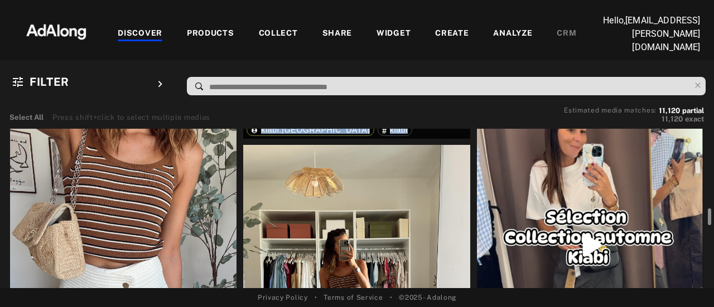
click at [711, 210] on div at bounding box center [708, 210] width 8 height 163
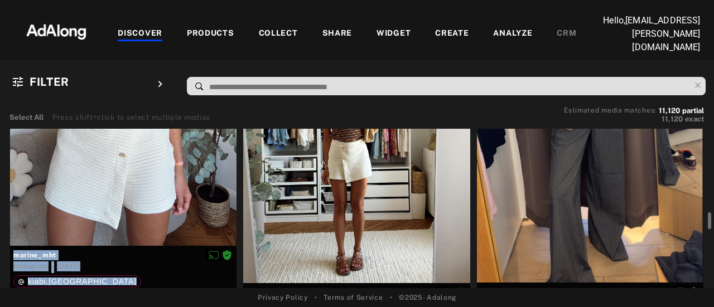
drag, startPoint x: 711, startPoint y: 210, endPoint x: 712, endPoint y: 225, distance: 15.1
click at [712, 225] on div "Select All Press shift+click to select multiple medias Estimated media matches:…" at bounding box center [357, 195] width 714 height 186
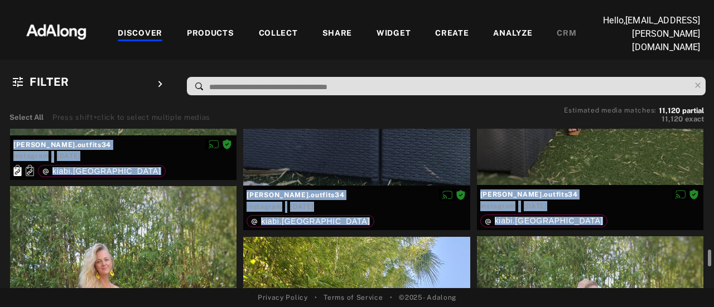
drag, startPoint x: 710, startPoint y: 216, endPoint x: 707, endPoint y: 306, distance: 89.8
click at [709, 307] on html "Add to collection close CREATE NEW + AUTO_agreed_linked 1,734 elements · 2024.1…" at bounding box center [357, 153] width 714 height 307
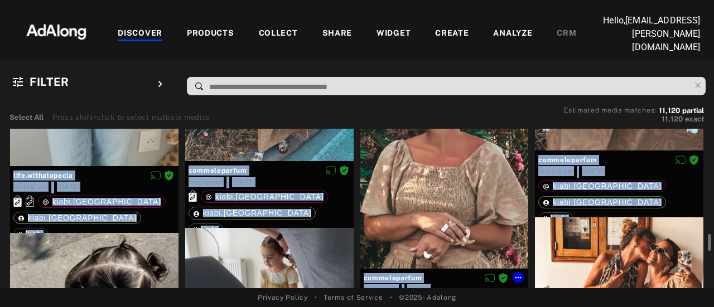
scroll to position [3646, 0]
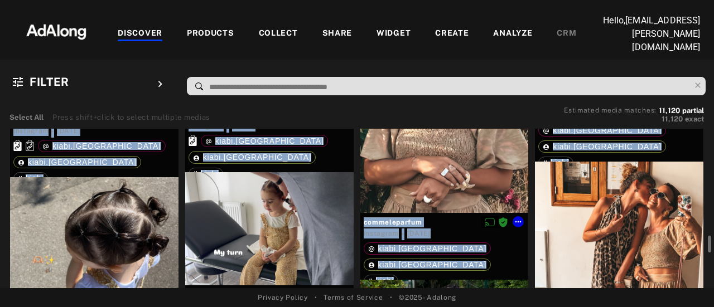
click at [458, 223] on span "commeleparfum" at bounding box center [444, 222] width 162 height 10
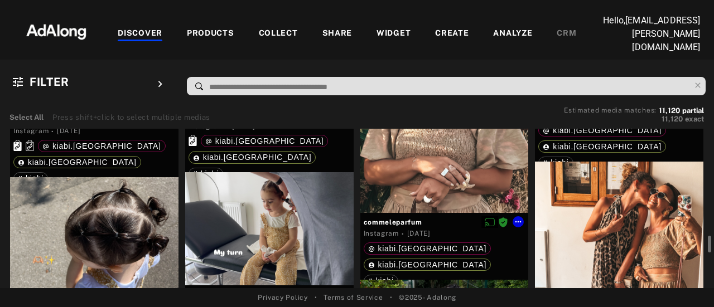
click at [427, 177] on div at bounding box center [444, 101] width 168 height 224
